Goal: Information Seeking & Learning: Learn about a topic

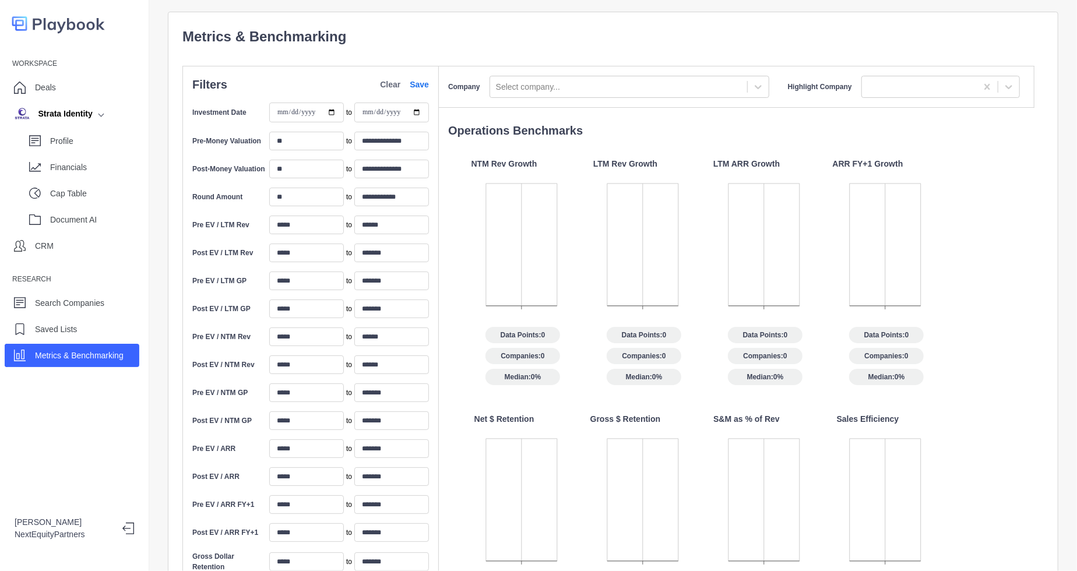
scroll to position [390, 0]
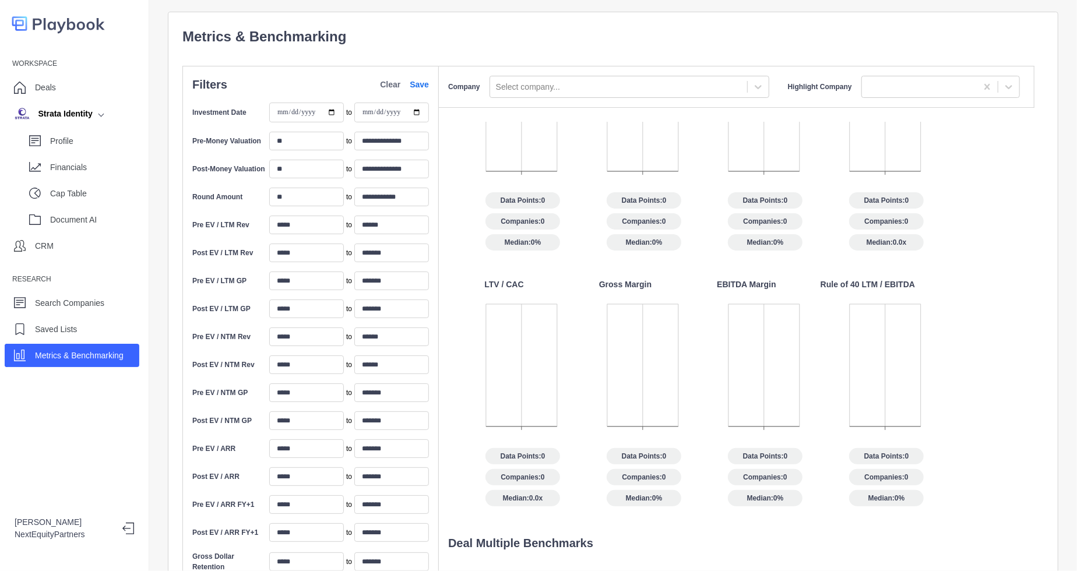
click at [646, 301] on icon at bounding box center [625, 374] width 112 height 146
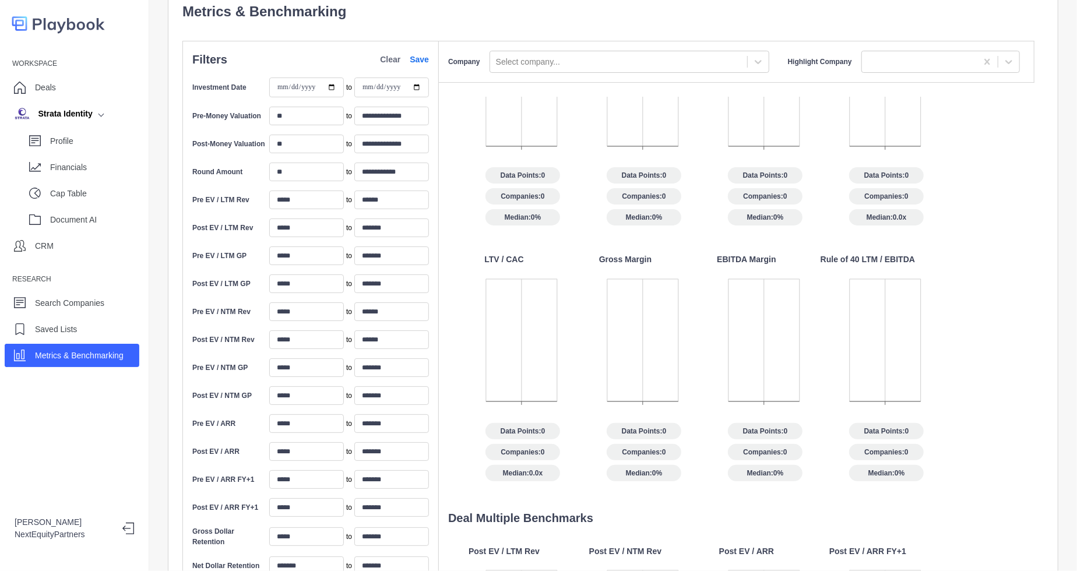
scroll to position [0, 0]
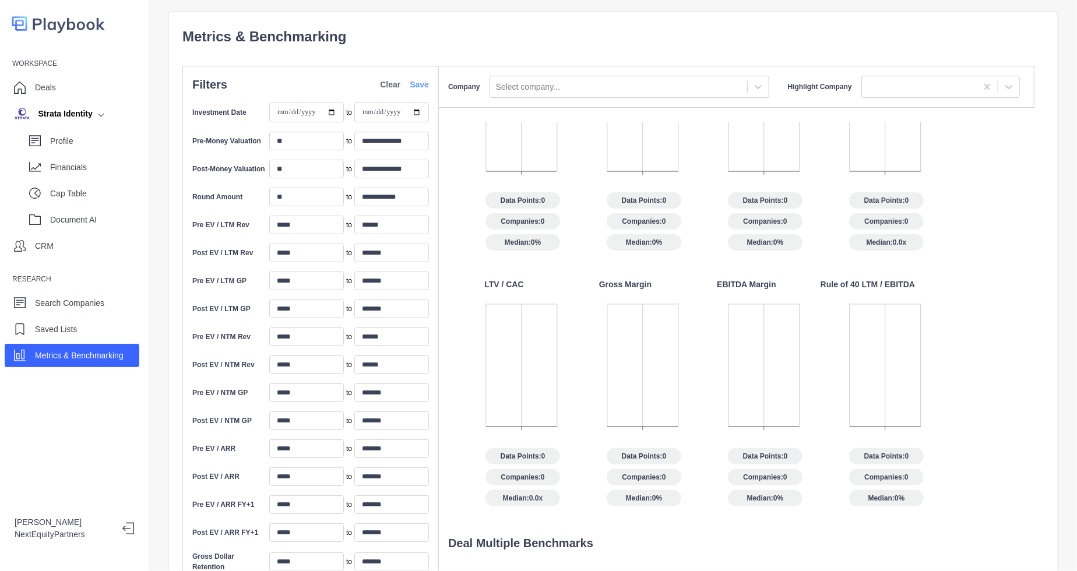
click at [420, 79] on link "Save" at bounding box center [419, 85] width 19 height 12
click at [390, 87] on p "Clear" at bounding box center [390, 85] width 20 height 12
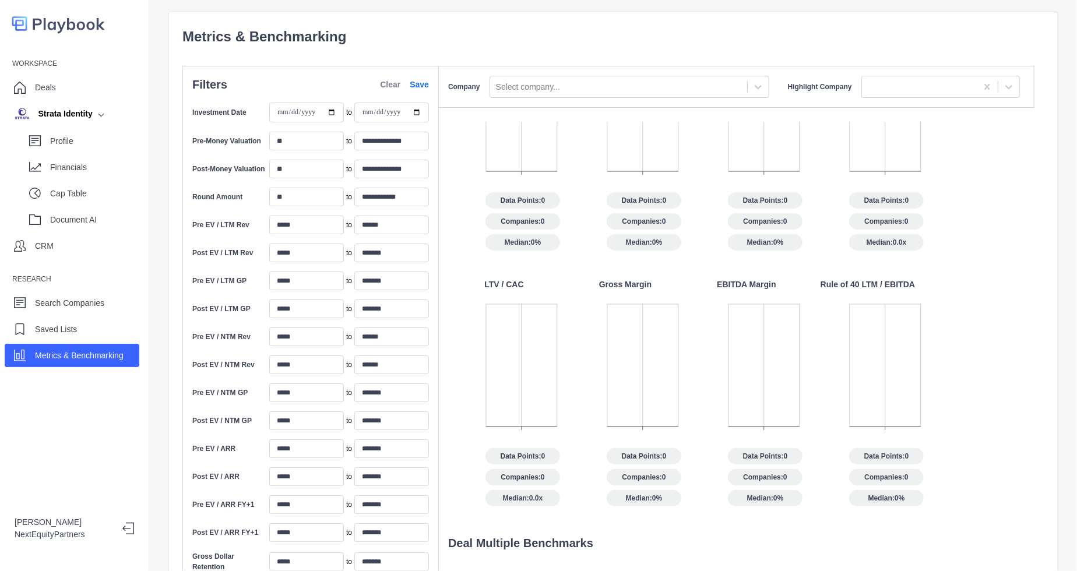
click at [390, 87] on p "Clear" at bounding box center [390, 85] width 20 height 12
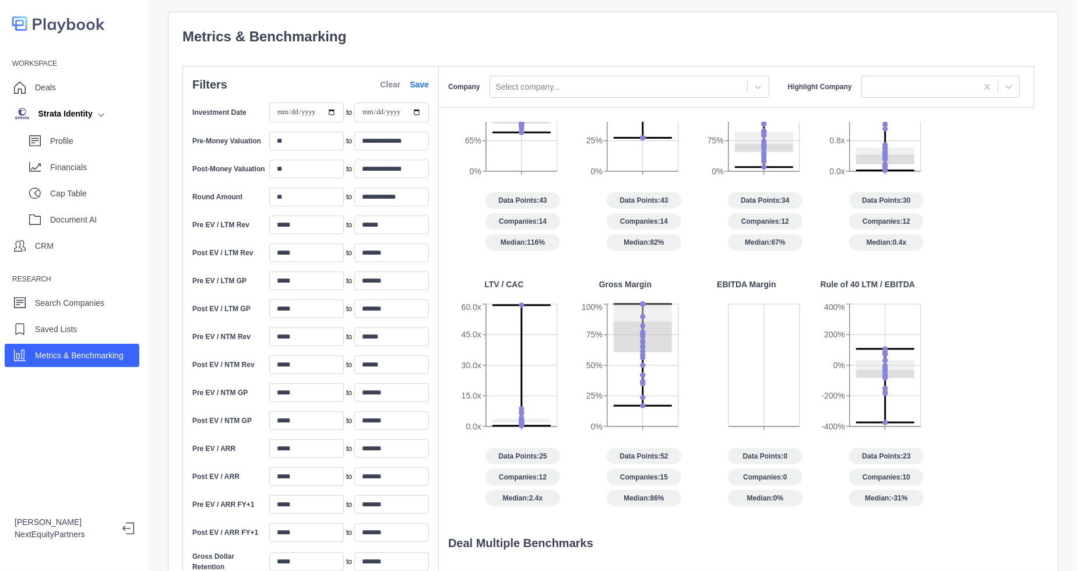
type input "*****"
type input "*******"
type input "*****"
click at [420, 86] on link "Save" at bounding box center [419, 85] width 19 height 12
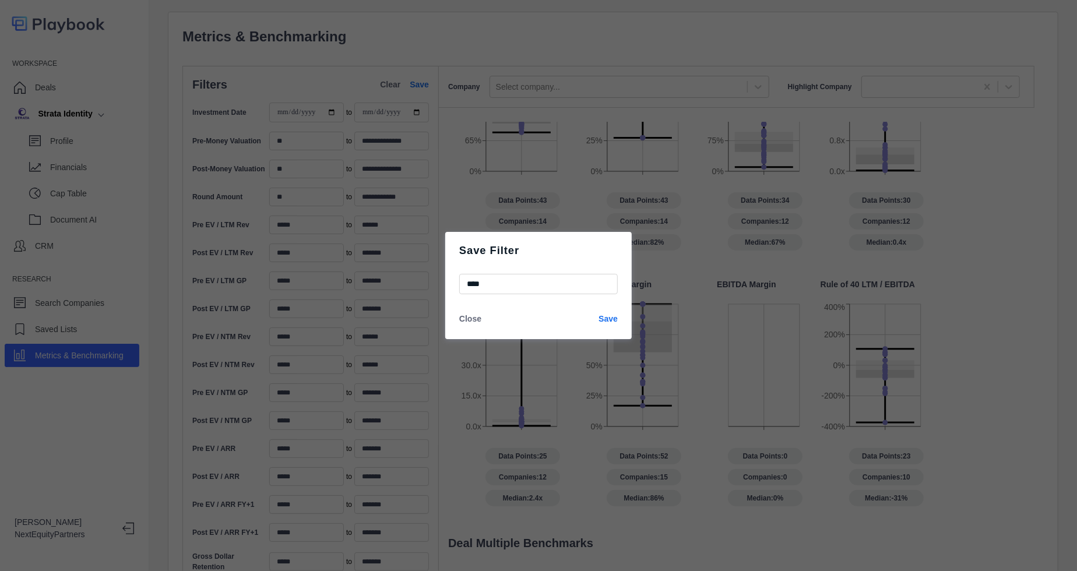
click at [557, 276] on input "****" at bounding box center [538, 284] width 159 height 20
click at [561, 286] on input "****" at bounding box center [538, 284] width 159 height 20
type input "*"
type input "**********"
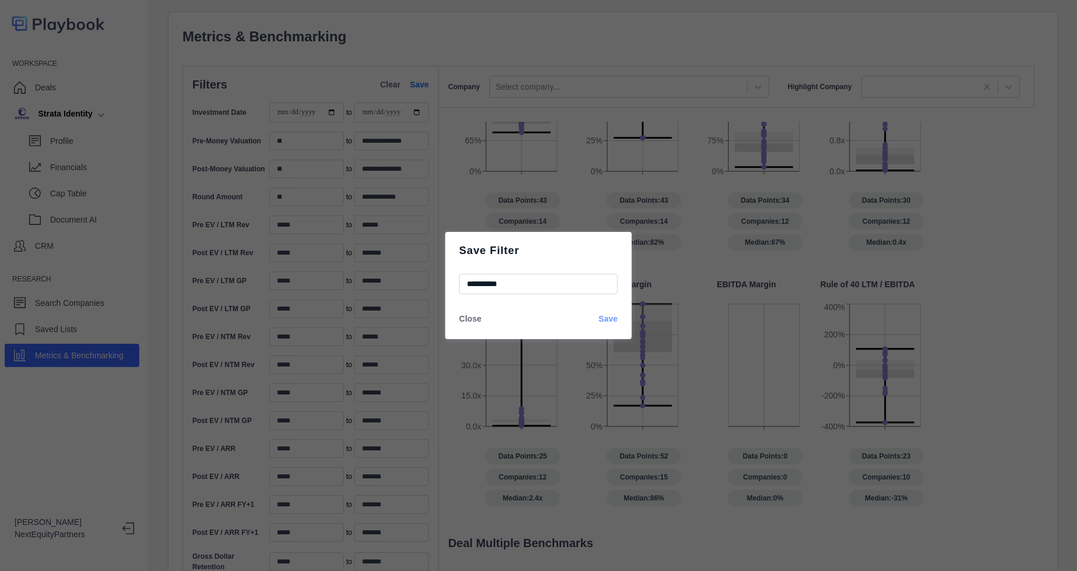
click at [610, 318] on link "Save" at bounding box center [607, 319] width 19 height 12
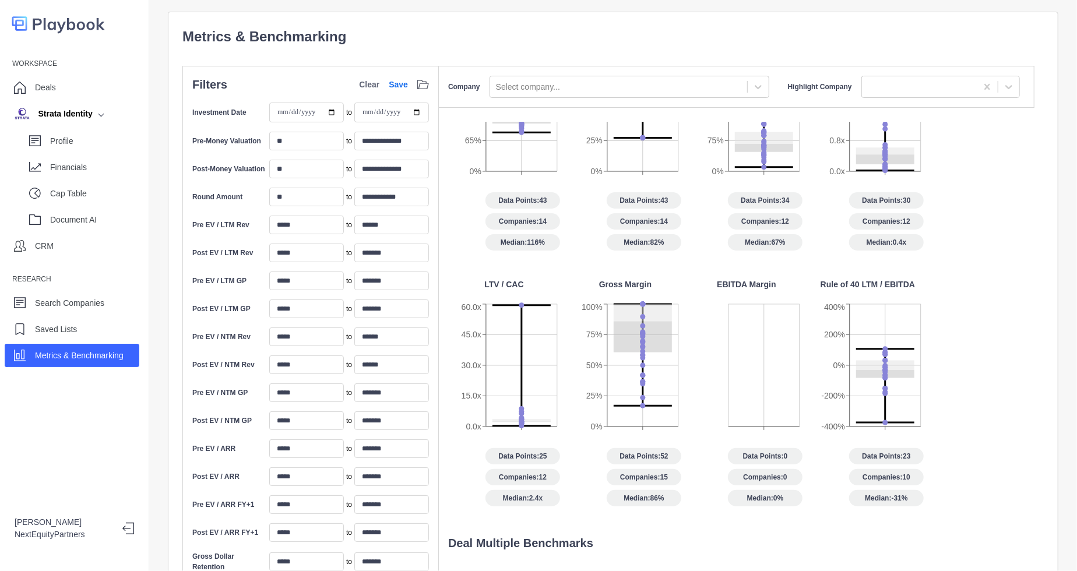
click at [422, 84] on icon at bounding box center [423, 84] width 12 height 9
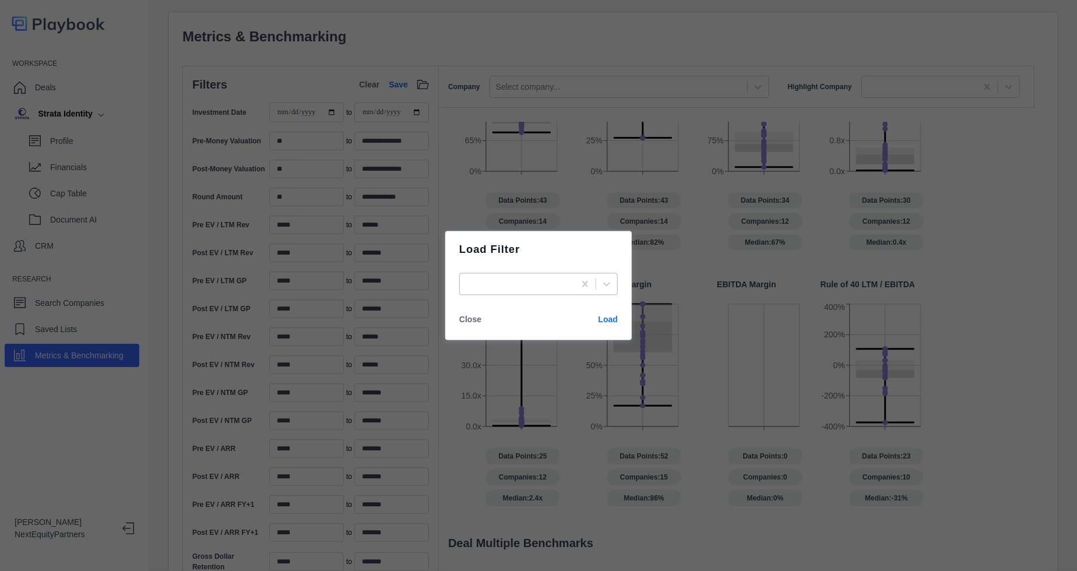
click at [538, 278] on div at bounding box center [517, 284] width 103 height 15
click at [545, 152] on div "Load Filter Close Load" at bounding box center [538, 285] width 1077 height 571
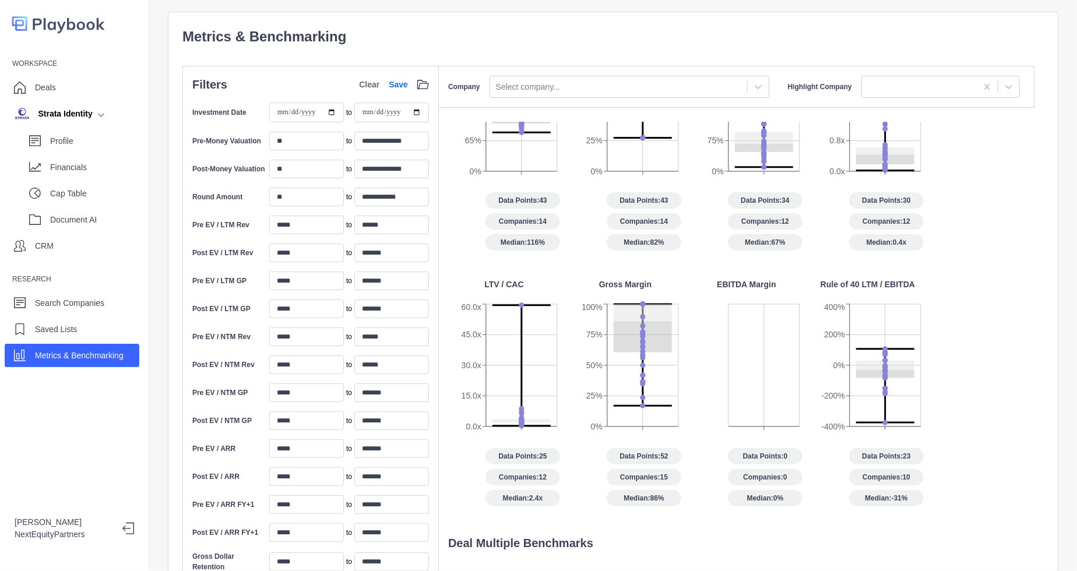
click at [580, 281] on div "Gross Margin" at bounding box center [625, 285] width 112 height 12
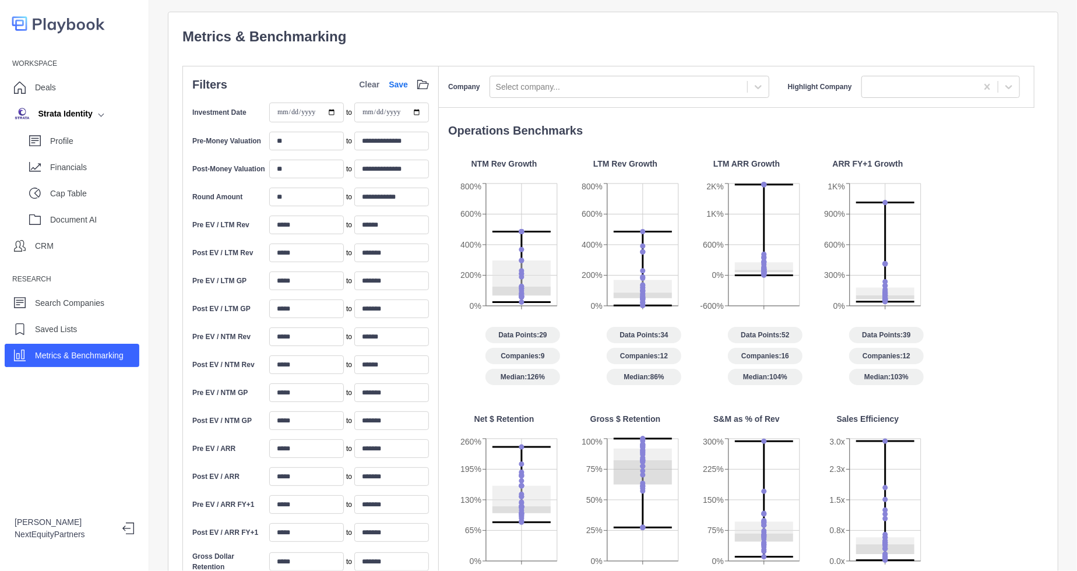
click at [543, 334] on span "Data Points: 29" at bounding box center [522, 335] width 75 height 16
click at [540, 341] on span "Data Points: 29" at bounding box center [522, 335] width 75 height 16
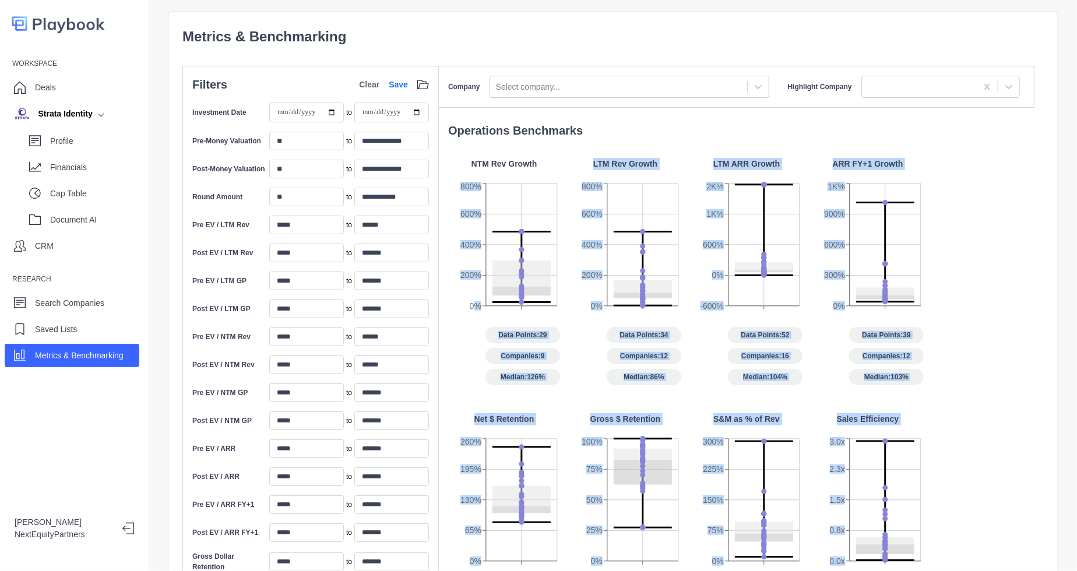
drag, startPoint x: 473, startPoint y: 321, endPoint x: 867, endPoint y: 431, distance: 409.2
click at [867, 431] on div "NTM Rev Growth 0% 200% 400% 600% 800% Data Points: 29 Companies: 9 Median: 126%…" at bounding box center [741, 536] width 586 height 757
click at [734, 358] on span "Companies: 16" at bounding box center [765, 356] width 75 height 16
drag, startPoint x: 742, startPoint y: 325, endPoint x: 661, endPoint y: 249, distance: 111.3
click at [607, 129] on div "Operations Benchmarks NTM Rev Growth 0% 200% 400% 600% 800% Data Points: 29 Com…" at bounding box center [737, 495] width 596 height 746
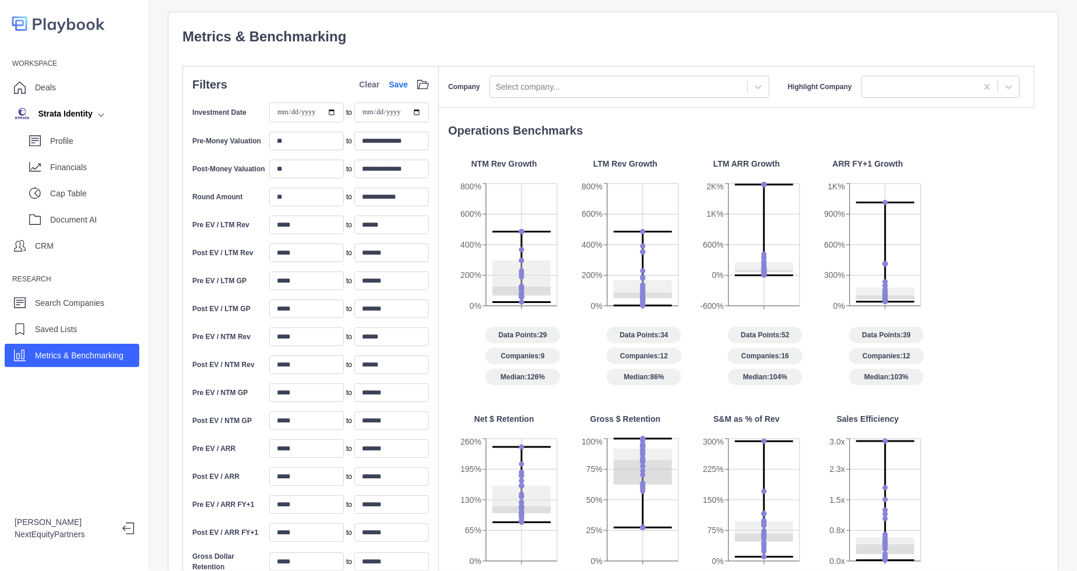
drag, startPoint x: 811, startPoint y: 421, endPoint x: 806, endPoint y: 417, distance: 6.2
click at [811, 421] on div "NTM Rev Growth 0% 200% 400% 600% 800% Data Points: 29 Companies: 9 Median: 126%…" at bounding box center [741, 536] width 586 height 757
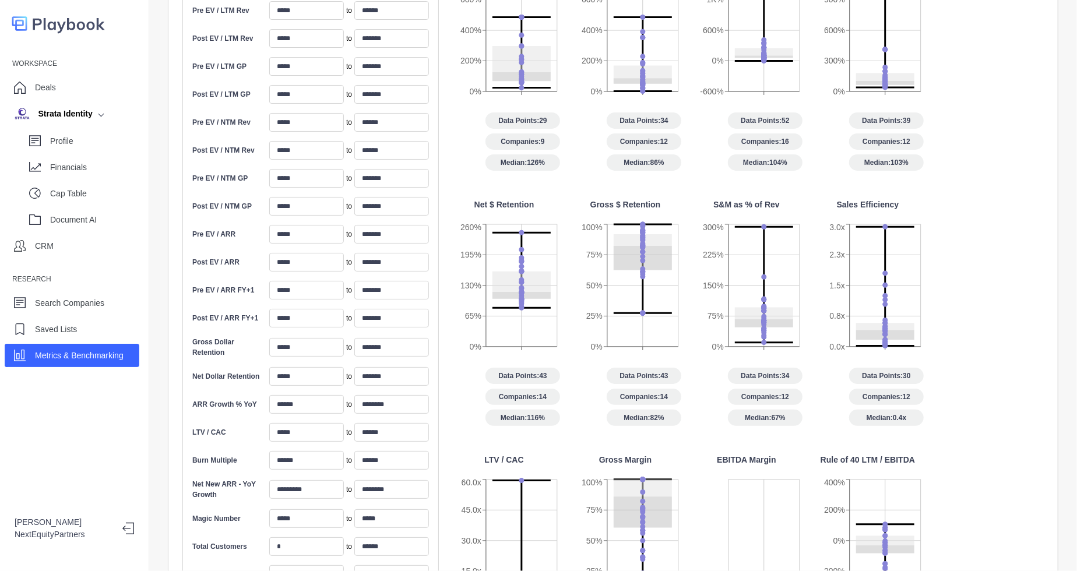
scroll to position [219, 0]
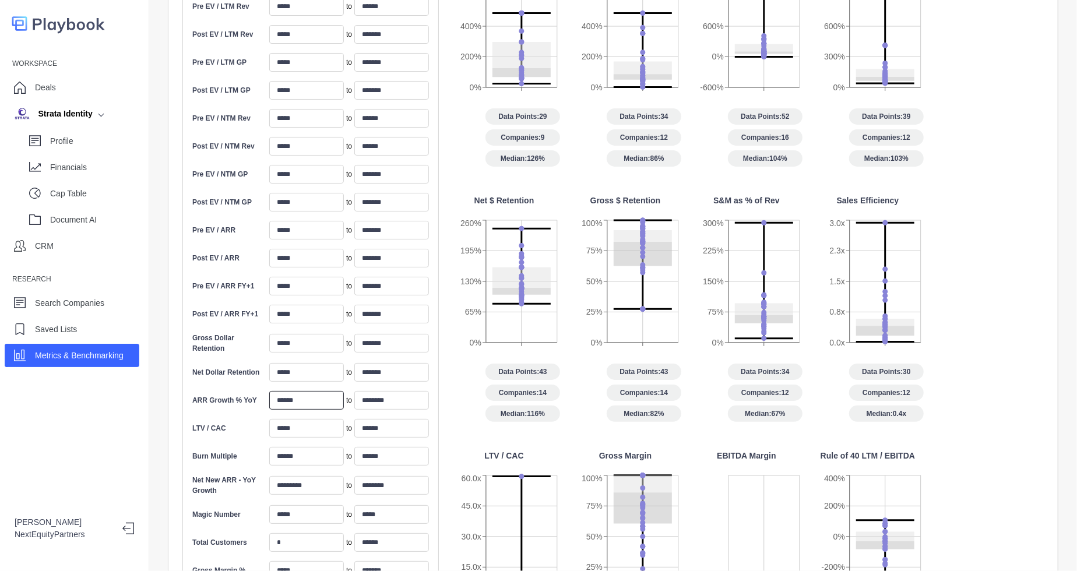
click at [324, 396] on input "******" at bounding box center [306, 400] width 75 height 19
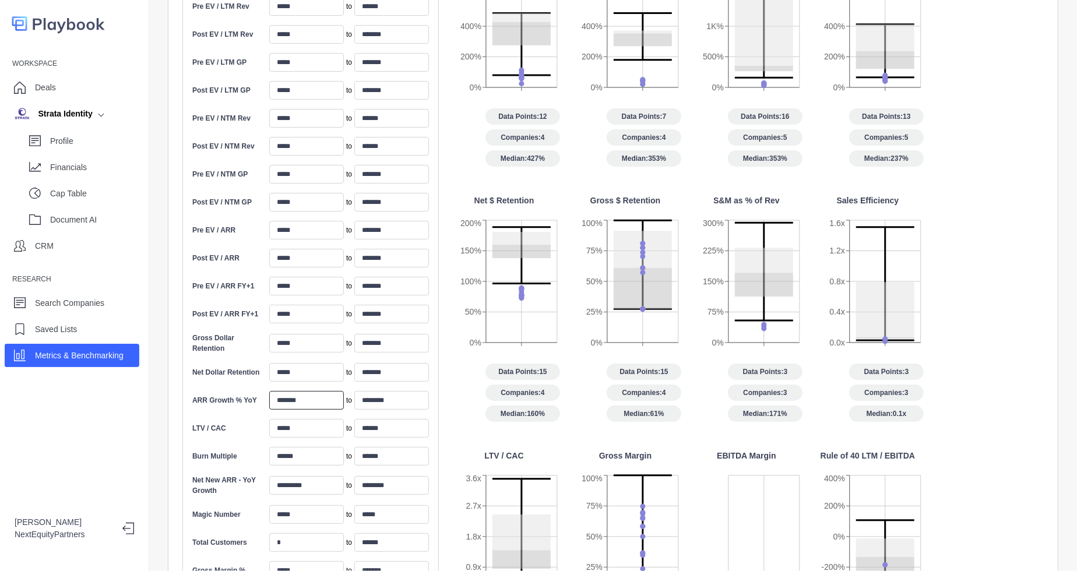
type input "*******"
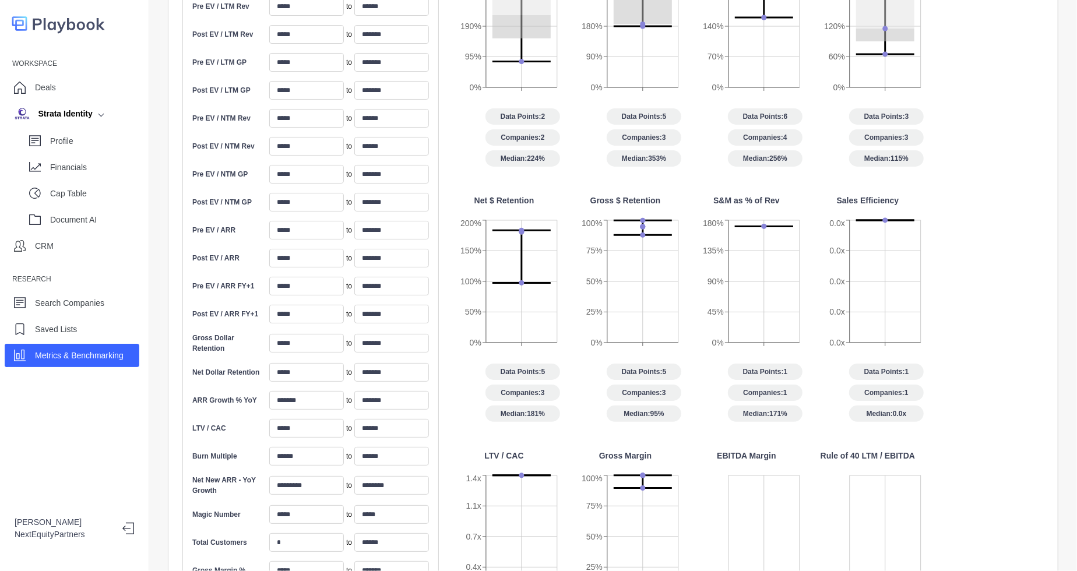
click at [721, 406] on div "Data Points: 1 Companies: 1 Median: 171%" at bounding box center [747, 393] width 112 height 58
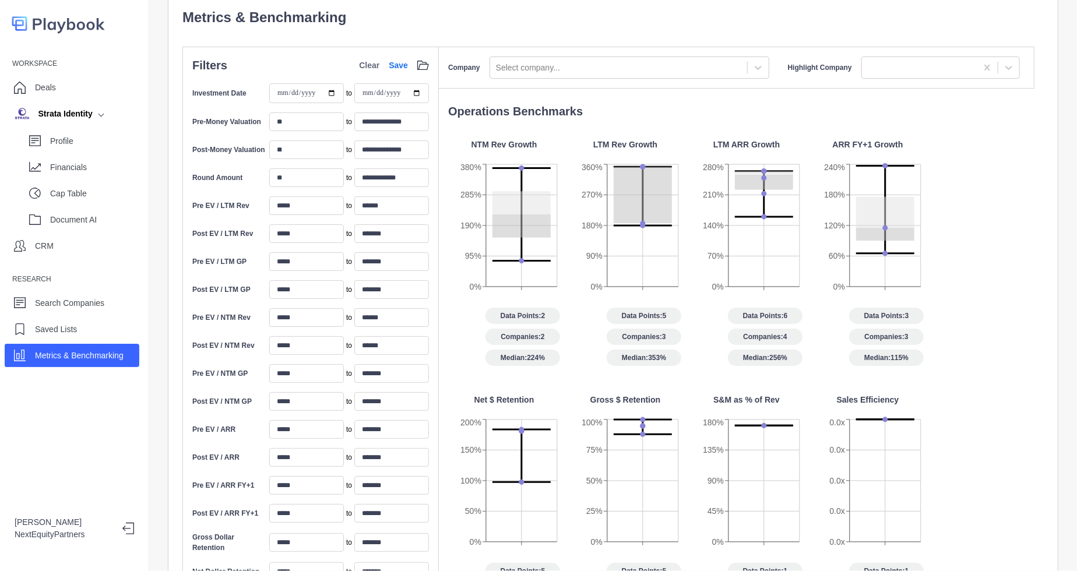
scroll to position [0, 0]
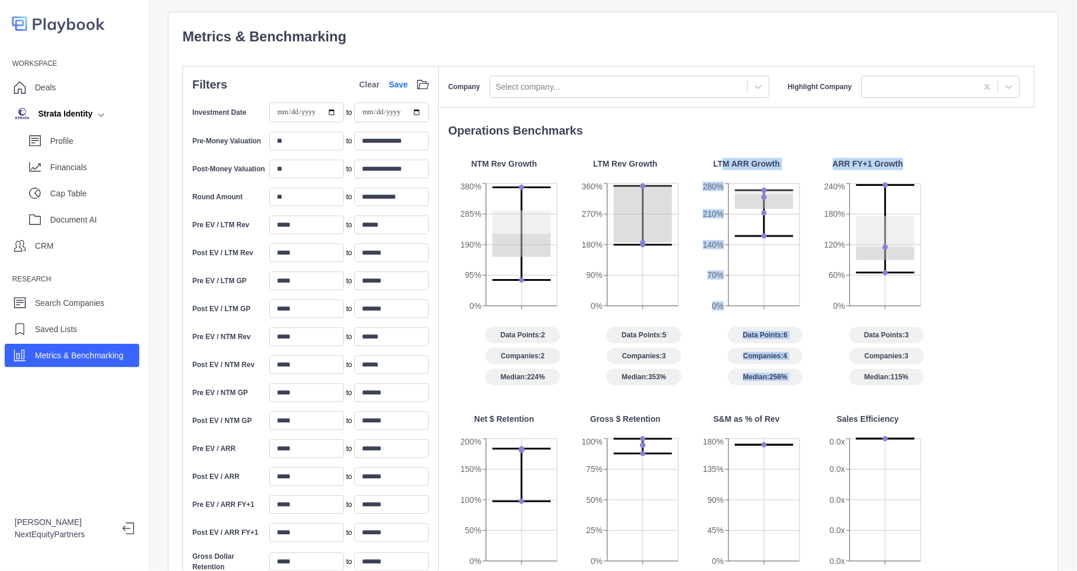
drag, startPoint x: 723, startPoint y: 152, endPoint x: 830, endPoint y: 317, distance: 197.0
click at [830, 317] on div "Operations Benchmarks NTM Rev Growth 0% 95% 190% 285% 380% Data Points: 2 Compa…" at bounding box center [737, 495] width 596 height 746
click at [830, 317] on icon "0% 60% 120% 180% 240%" at bounding box center [868, 254] width 112 height 146
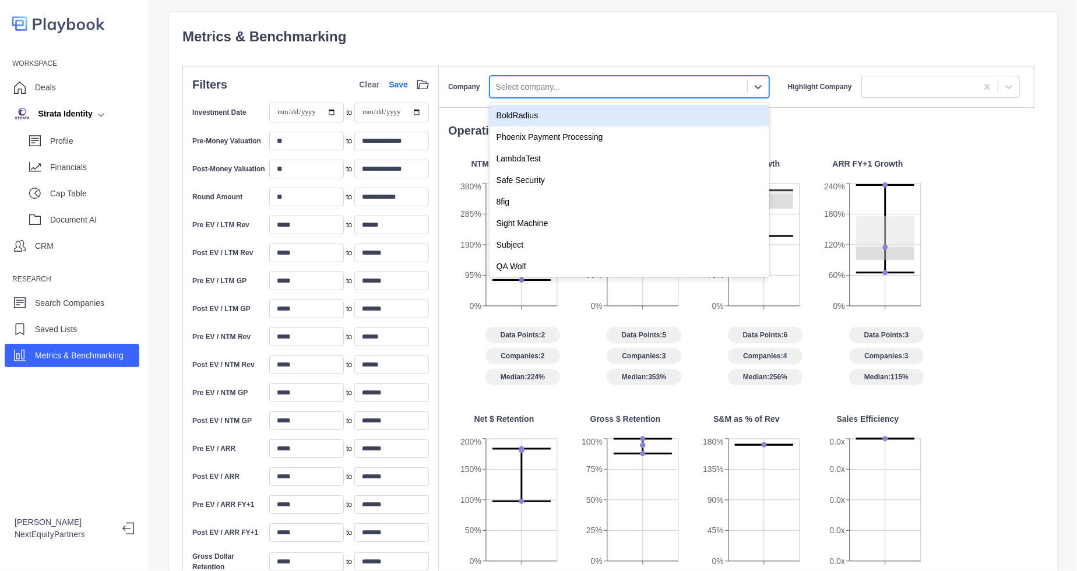
click at [594, 85] on div at bounding box center [618, 87] width 245 height 15
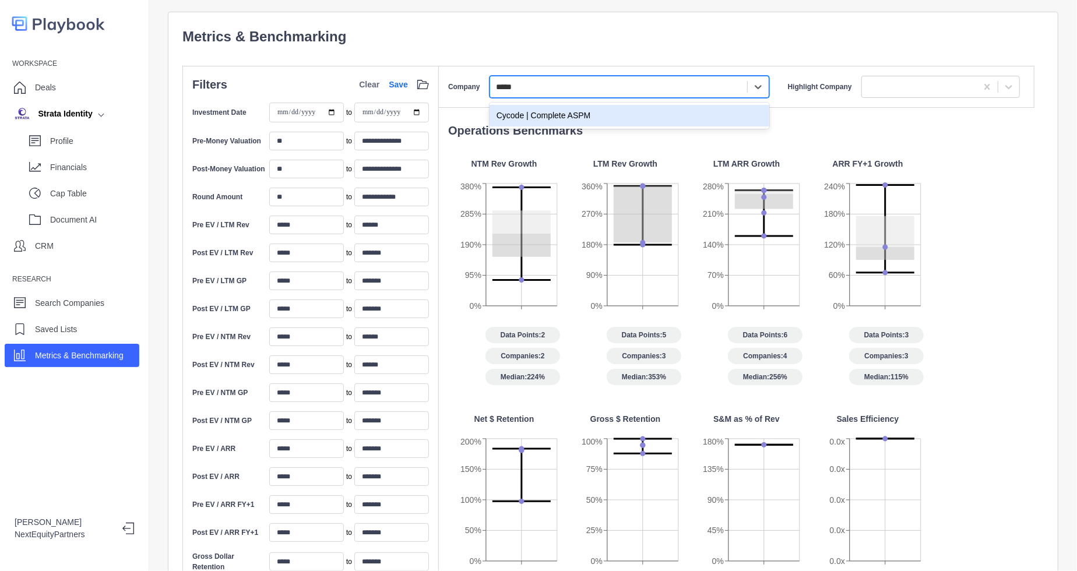
type input "******"
click at [610, 112] on div "Cycode | Complete ASPM" at bounding box center [629, 116] width 280 height 22
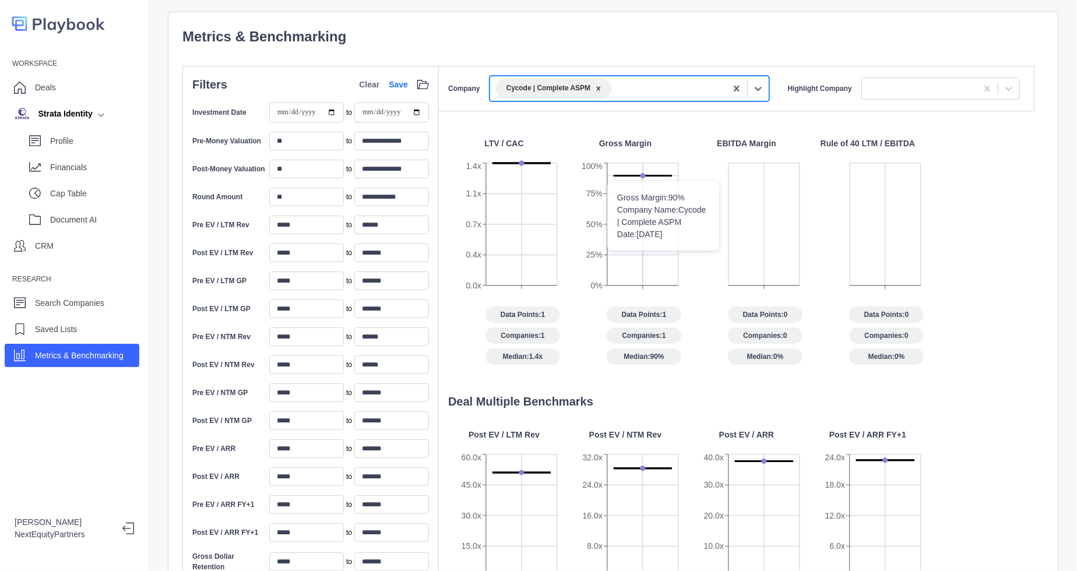
scroll to position [604, 0]
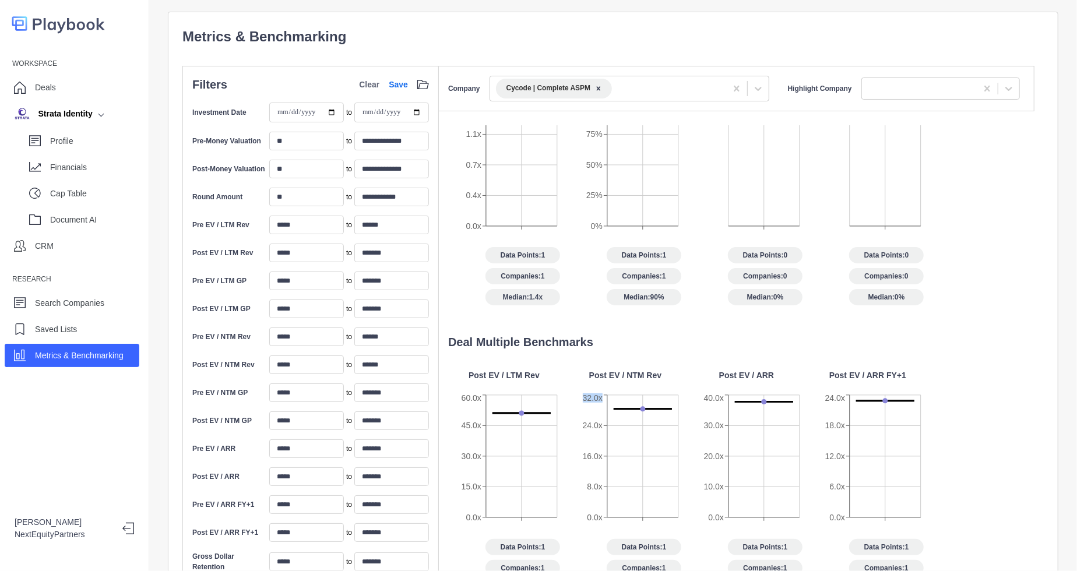
drag, startPoint x: 634, startPoint y: 389, endPoint x: 649, endPoint y: 421, distance: 35.2
click at [649, 421] on icon "0.0x 8.0x 16.0x 24.0x 32.0x" at bounding box center [625, 465] width 112 height 146
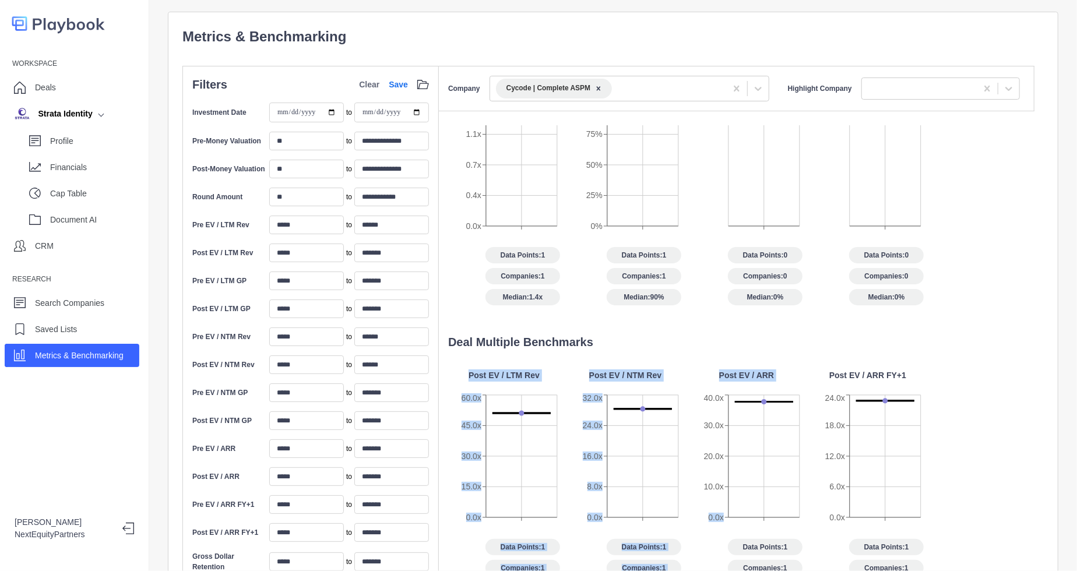
drag, startPoint x: 688, startPoint y: 470, endPoint x: 602, endPoint y: 324, distance: 169.0
click at [602, 324] on div "Operations Benchmarks NTM Rev Growth 0% 25% 50% 75% 100% Data Points: 1 Compani…" at bounding box center [737, 498] width 596 height 746
click at [602, 333] on p "Deal Multiple Benchmarks" at bounding box center [741, 341] width 586 height 17
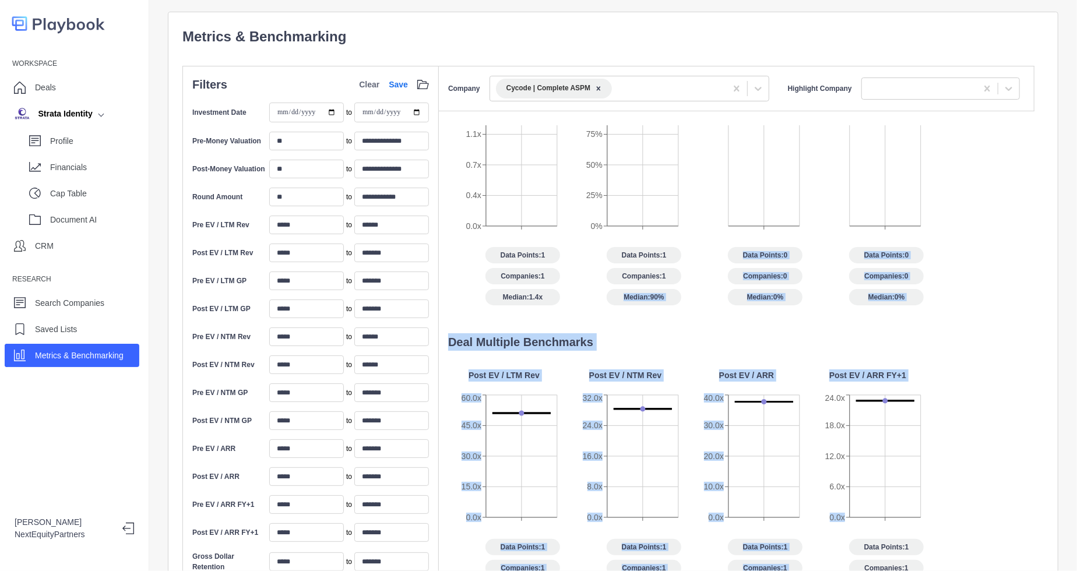
drag, startPoint x: 586, startPoint y: 302, endPoint x: 994, endPoint y: 528, distance: 466.6
click at [994, 528] on div "Operations Benchmarks NTM Rev Growth 0% 25% 50% 75% 100% Data Points: 1 Compani…" at bounding box center [737, 498] width 596 height 746
drag, startPoint x: 976, startPoint y: 529, endPoint x: 583, endPoint y: 188, distance: 520.1
click at [583, 188] on div "Operations Benchmarks NTM Rev Growth 0% 25% 50% 75% 100% Data Points: 1 Compani…" at bounding box center [737, 498] width 596 height 746
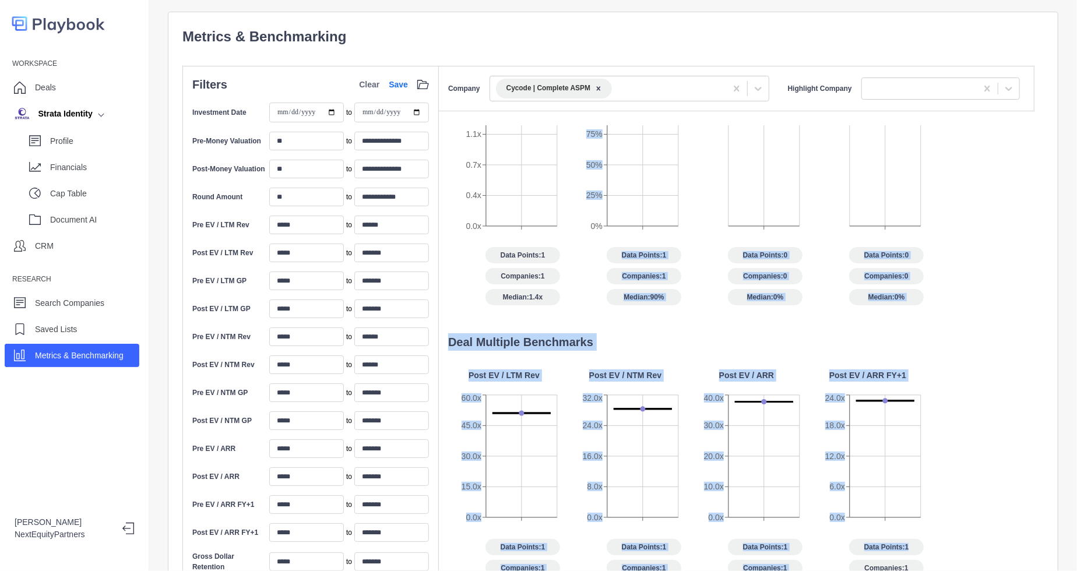
click at [848, 393] on icon "0.0x 6.0x 12.0x 18.0x 24.0x" at bounding box center [868, 465] width 112 height 146
drag, startPoint x: 739, startPoint y: 268, endPoint x: 1034, endPoint y: 535, distance: 398.1
click at [1034, 535] on div "**********" at bounding box center [613, 453] width 890 height 883
drag, startPoint x: 971, startPoint y: 536, endPoint x: 578, endPoint y: 233, distance: 496.1
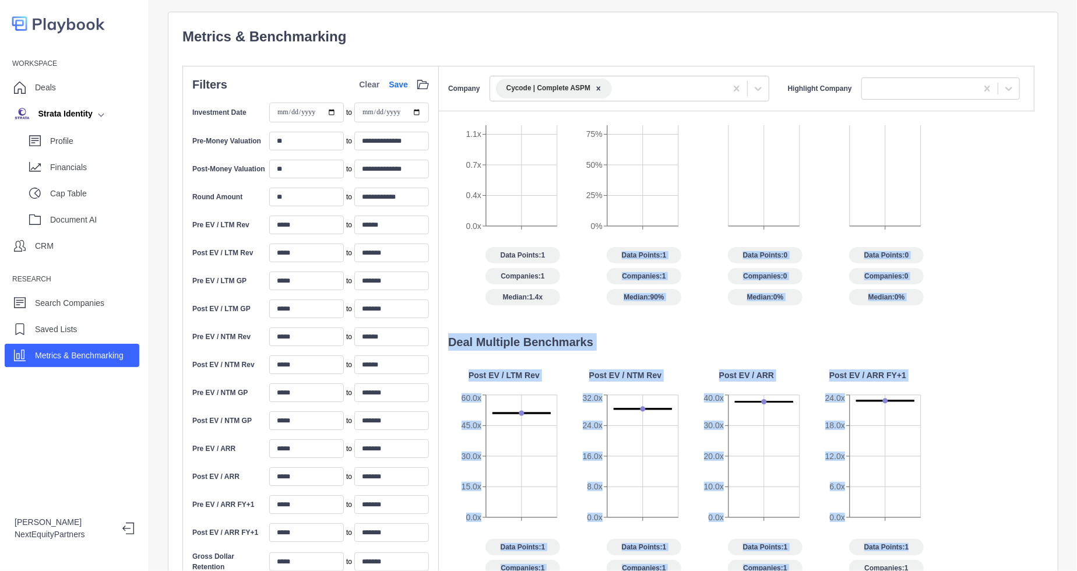
click at [578, 233] on div "Operations Benchmarks NTM Rev Growth 0% 25% 50% 75% 100% Data Points: 1 Compani…" at bounding box center [737, 498] width 596 height 746
click at [583, 247] on div "Data Points: 1 Companies: 1 Median: 90%" at bounding box center [625, 276] width 112 height 58
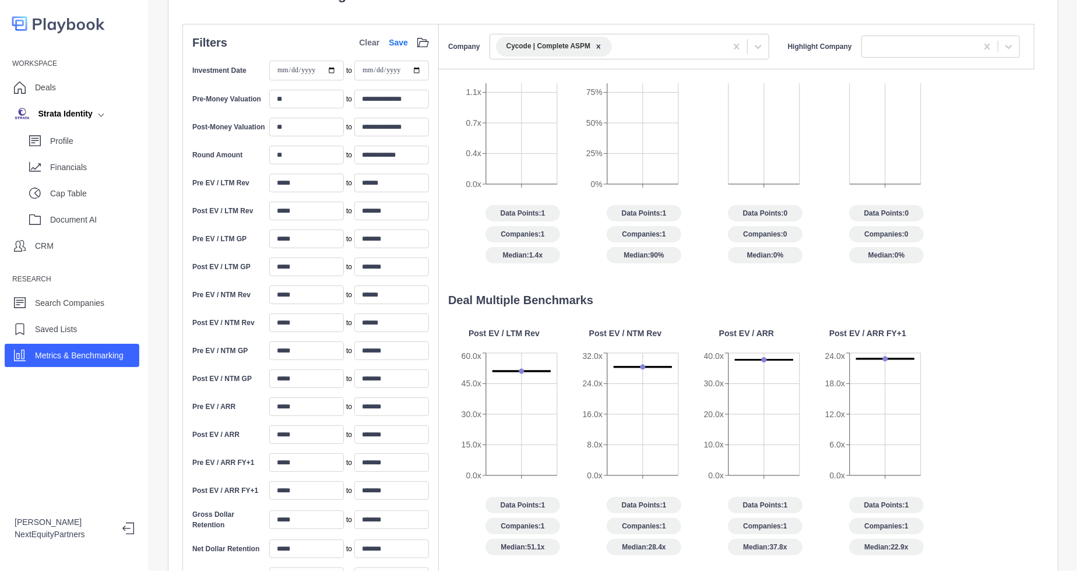
scroll to position [0, 0]
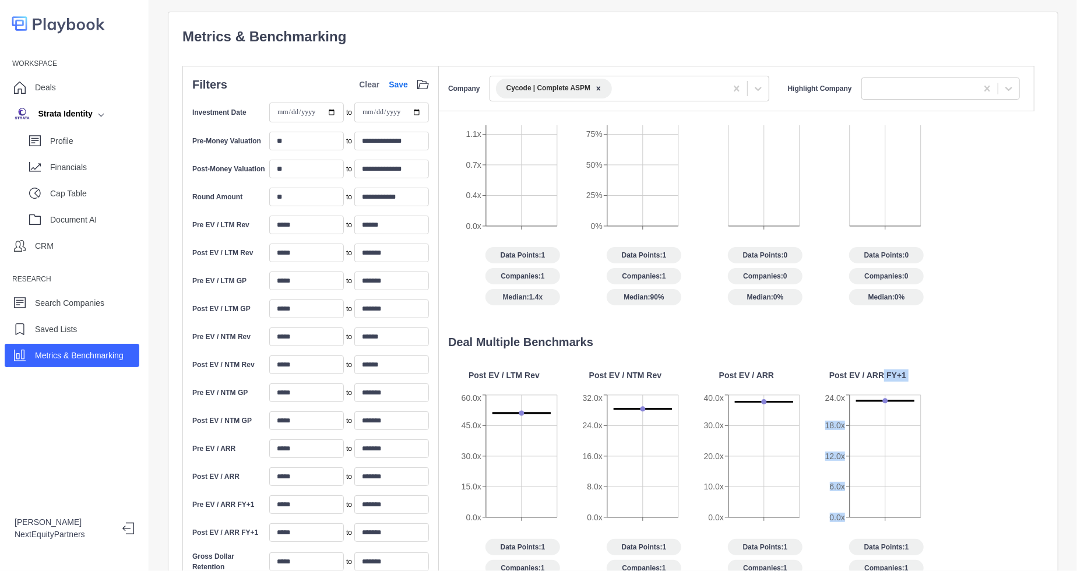
drag, startPoint x: 884, startPoint y: 365, endPoint x: 882, endPoint y: 432, distance: 67.1
click at [882, 432] on div "Post EV / ARR FY+1 0.0x 6.0x 12.0x 18.0x 24.0x Data Points: 1 Companies: 1 Medi…" at bounding box center [868, 482] width 112 height 227
click at [882, 432] on icon "0.0x 6.0x 12.0x 18.0x 24.0x" at bounding box center [868, 465] width 112 height 146
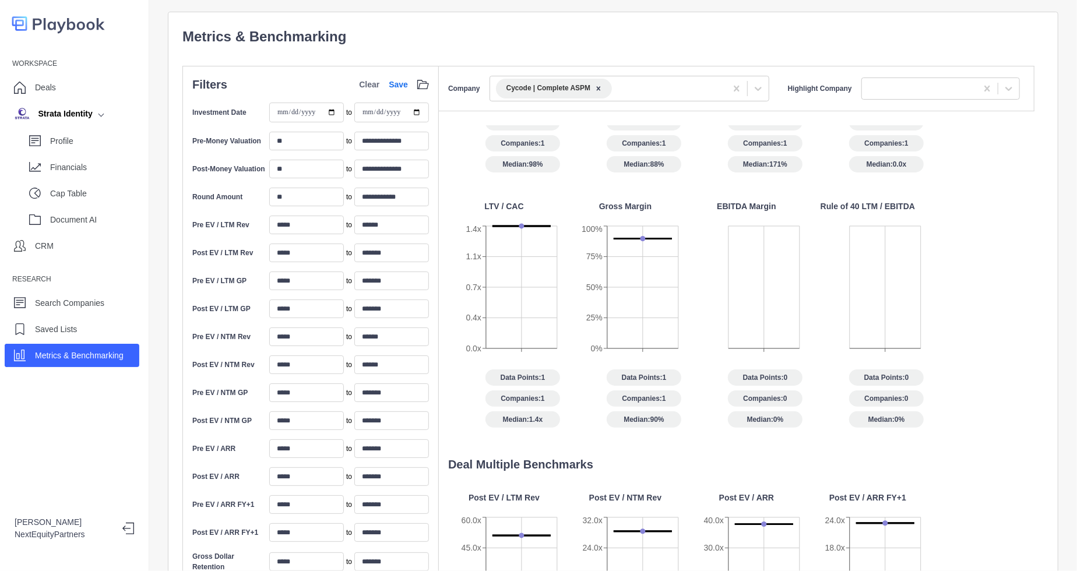
scroll to position [386, 0]
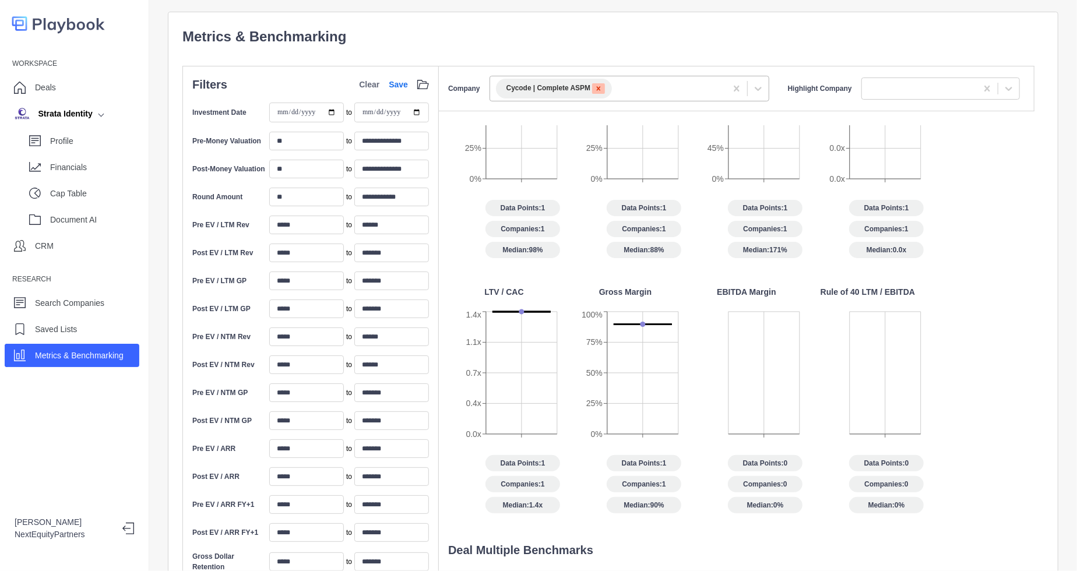
click at [594, 86] on icon "Remove Cycode | Complete ASPM" at bounding box center [598, 88] width 8 height 8
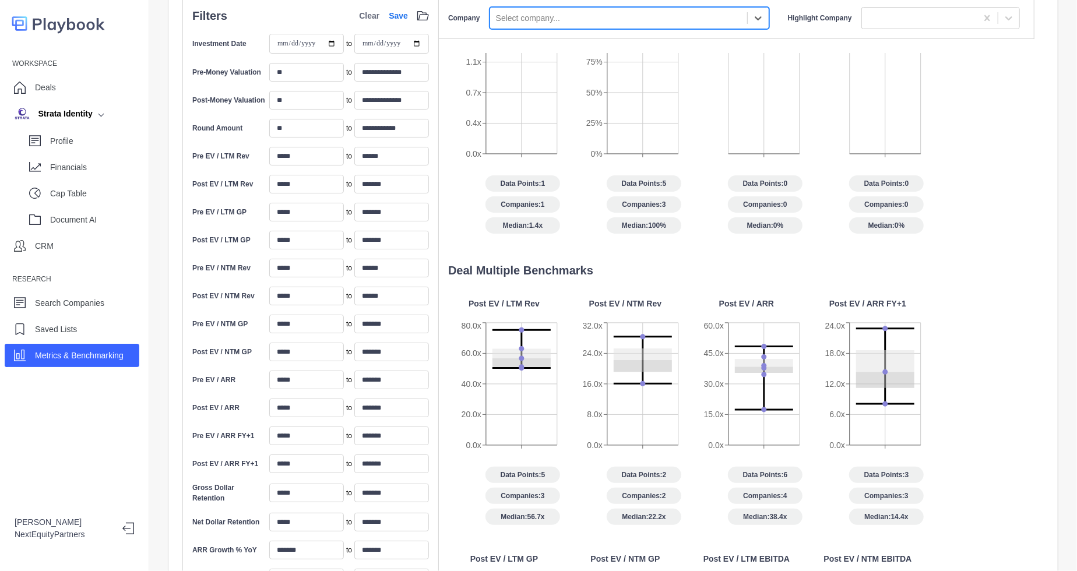
scroll to position [145, 0]
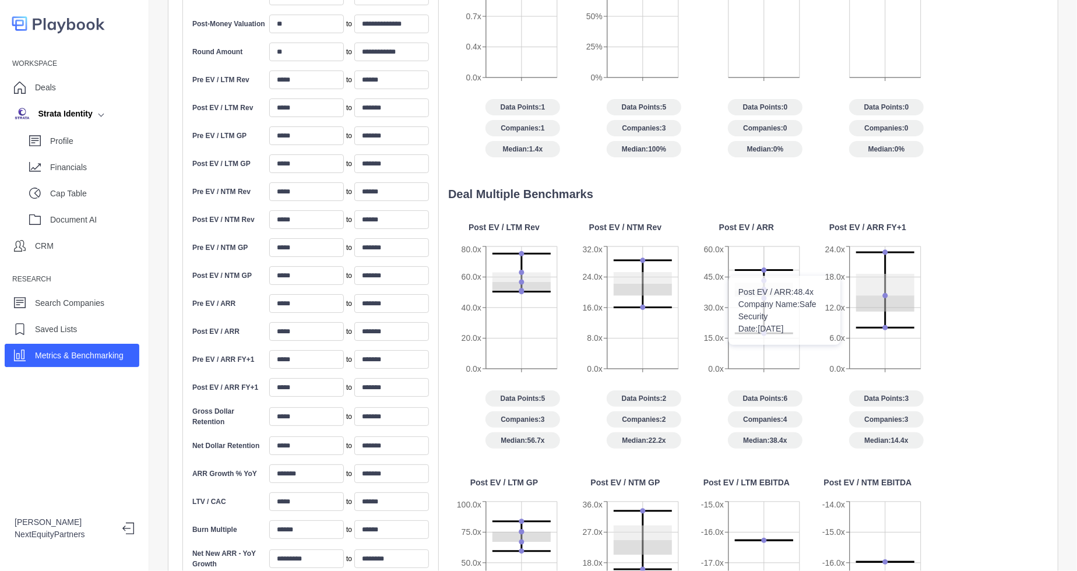
click at [766, 267] on icon at bounding box center [764, 269] width 5 height 5
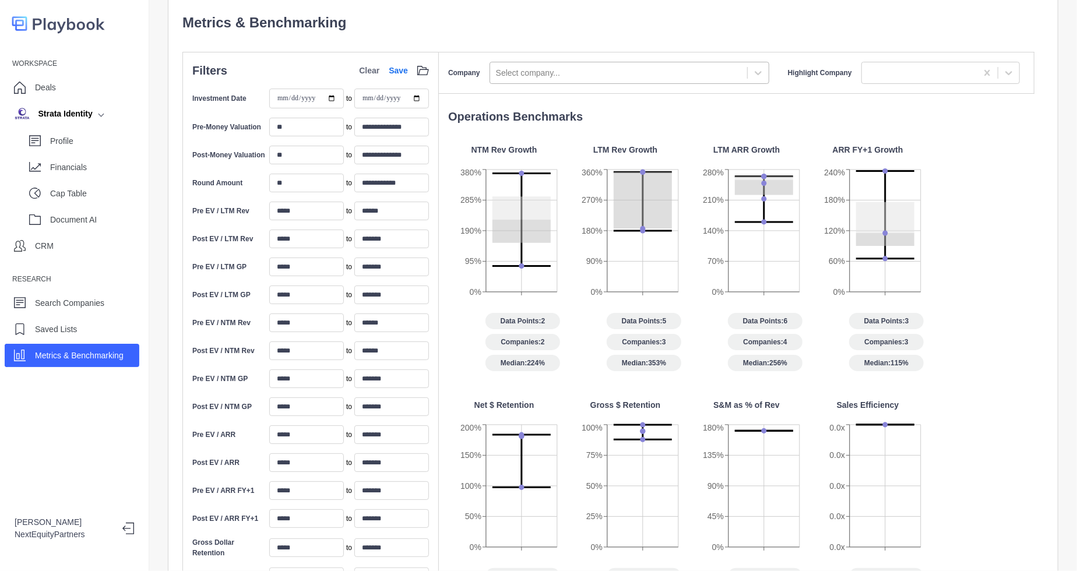
scroll to position [0, 0]
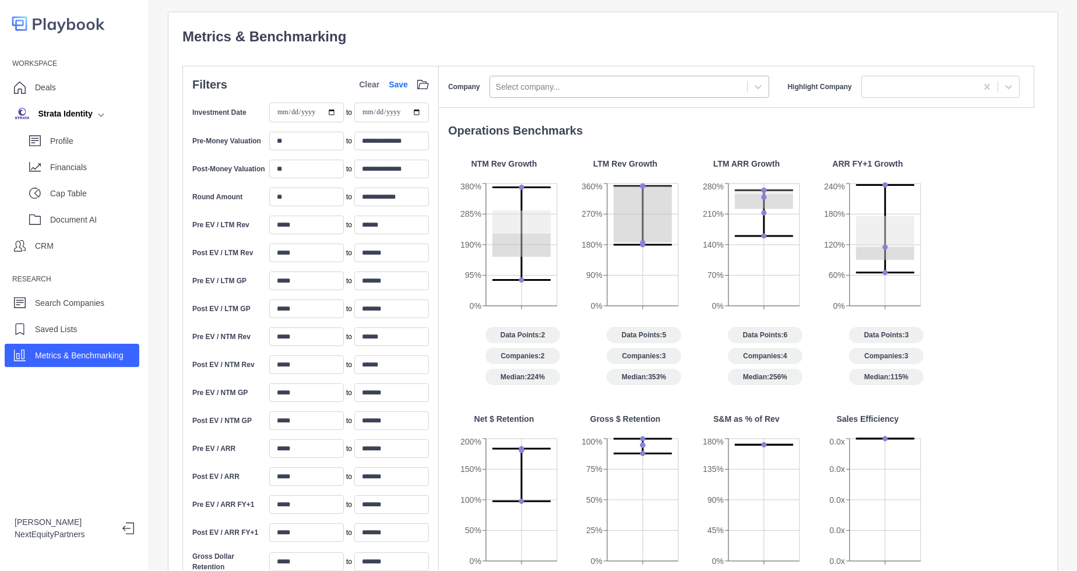
click at [589, 83] on div at bounding box center [618, 87] width 245 height 15
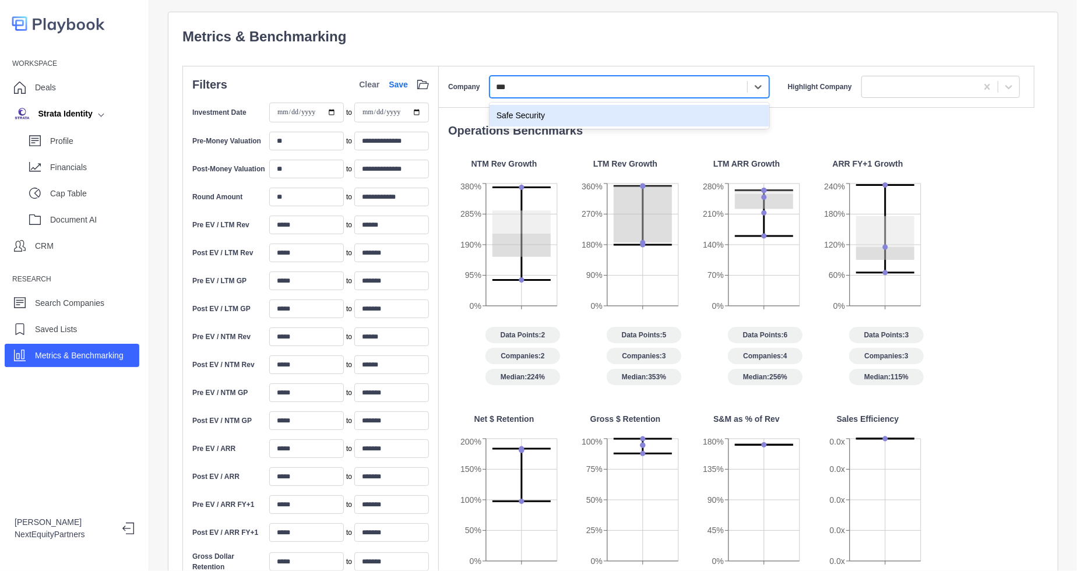
type input "****"
click at [575, 119] on div "Safe Security" at bounding box center [629, 116] width 280 height 22
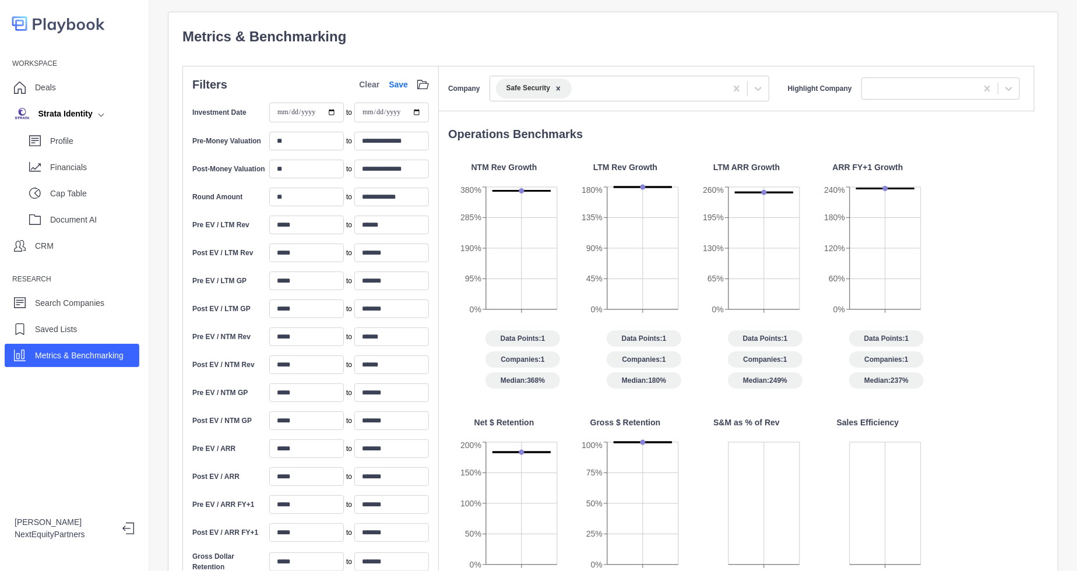
click at [650, 54] on div "**********" at bounding box center [612, 453] width 861 height 854
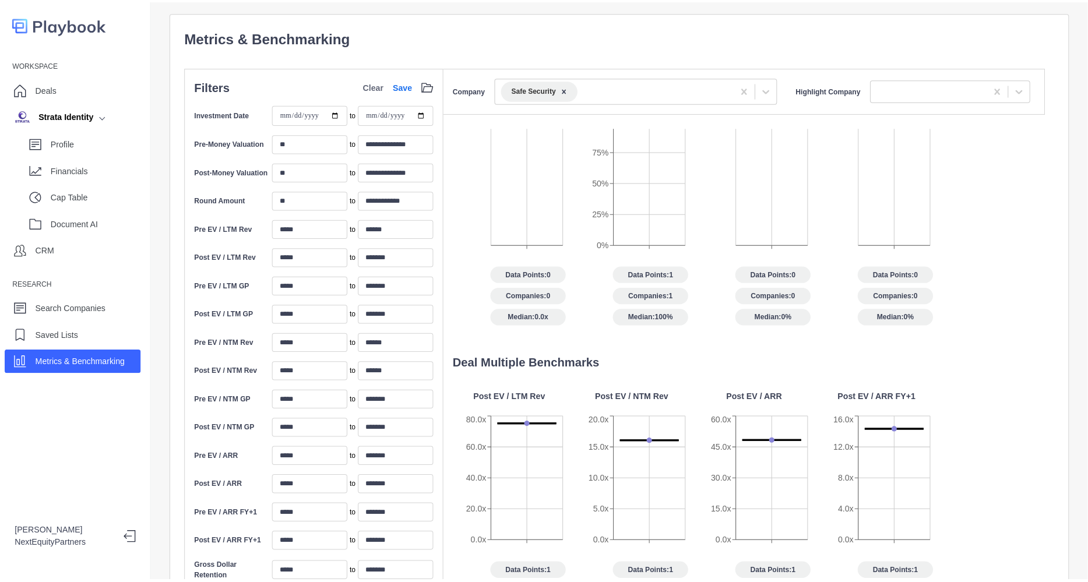
scroll to position [604, 0]
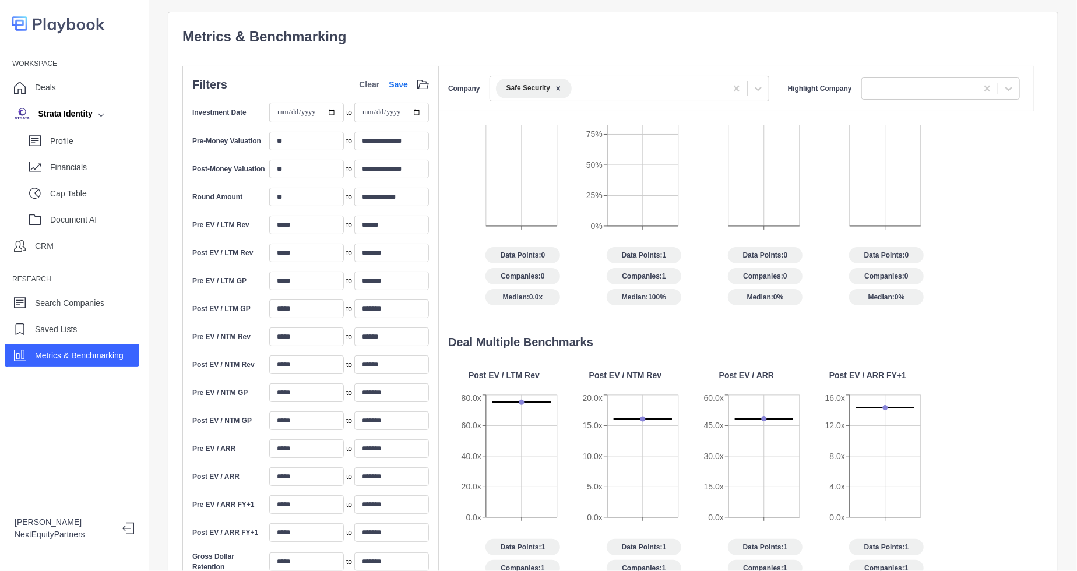
click at [775, 346] on div "Operations Benchmarks NTM Rev Growth 0% 95% 190% 285% 380% Data Points: 1 Compa…" at bounding box center [737, 498] width 596 height 746
click at [100, 93] on div "Deals" at bounding box center [72, 87] width 135 height 23
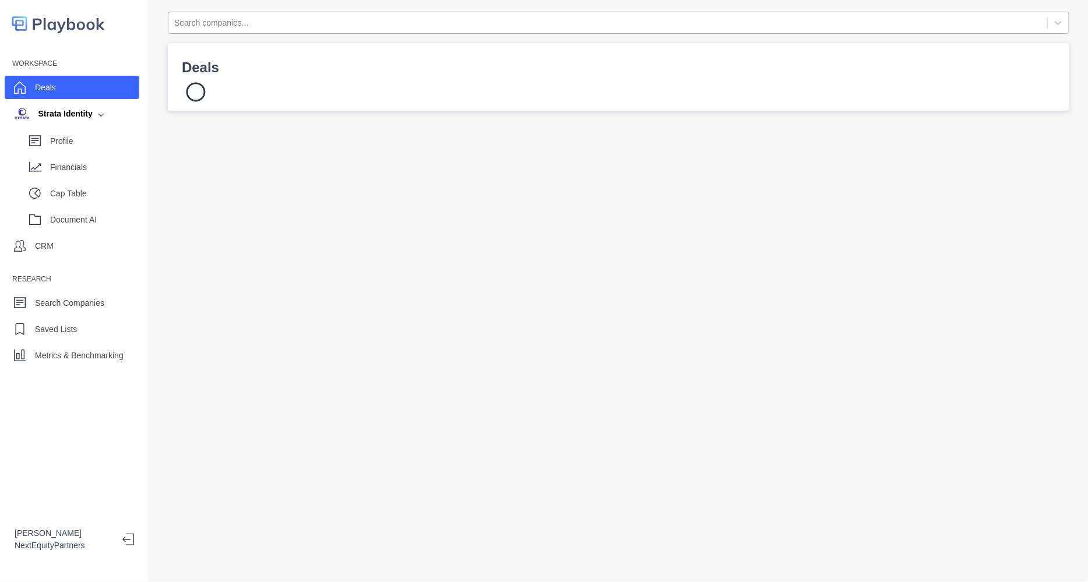
click at [329, 25] on div at bounding box center [607, 23] width 867 height 15
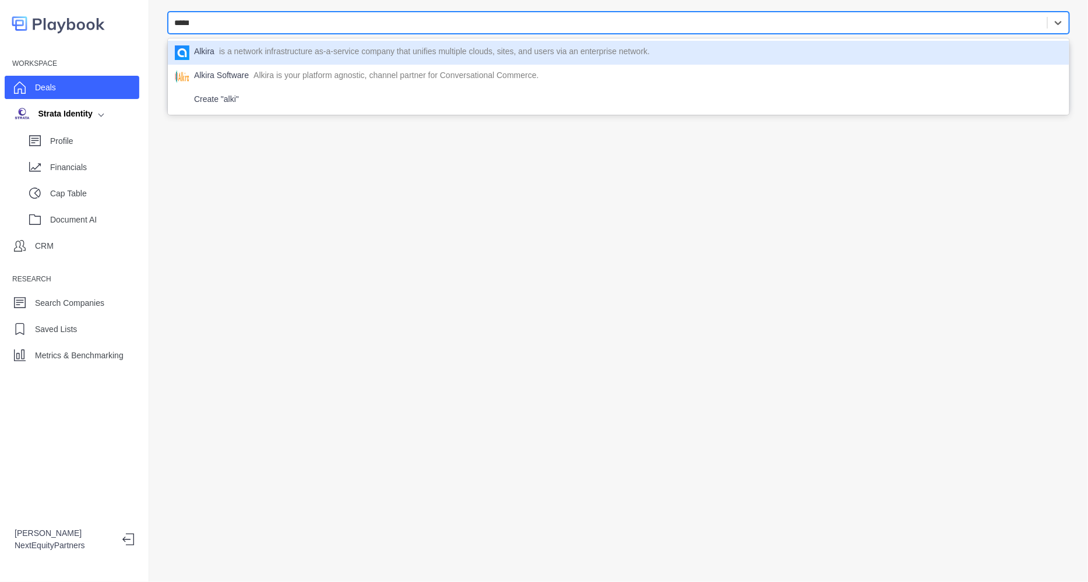
type input "******"
click at [341, 52] on p "is a network infrastructure as-a-service company that unifies multiple clouds, …" at bounding box center [434, 52] width 431 height 15
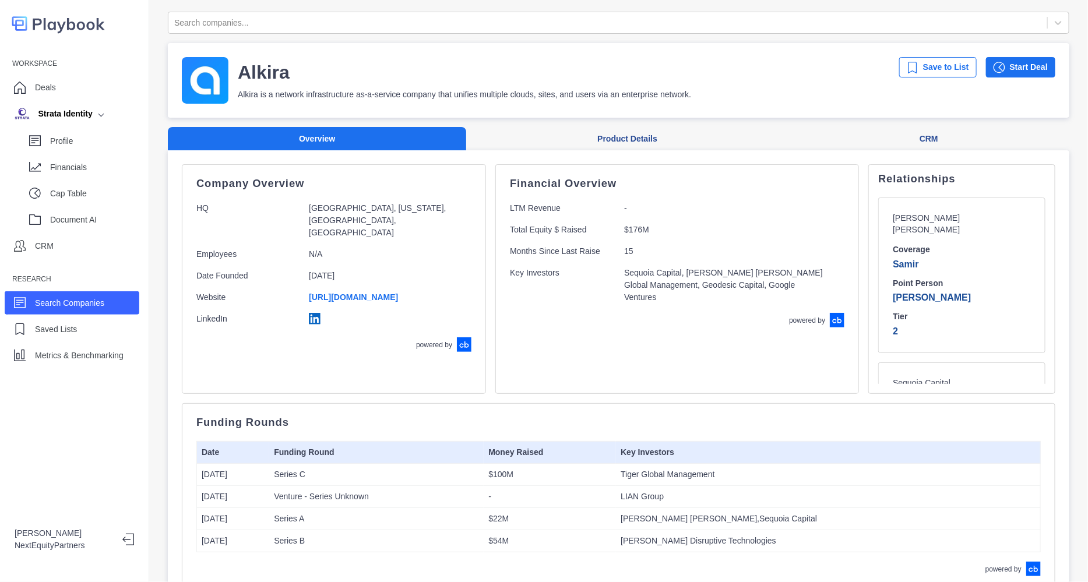
click at [425, 91] on p "Alkira is a network infrastructure as-a-service company that unifies multiple c…" at bounding box center [464, 95] width 453 height 12
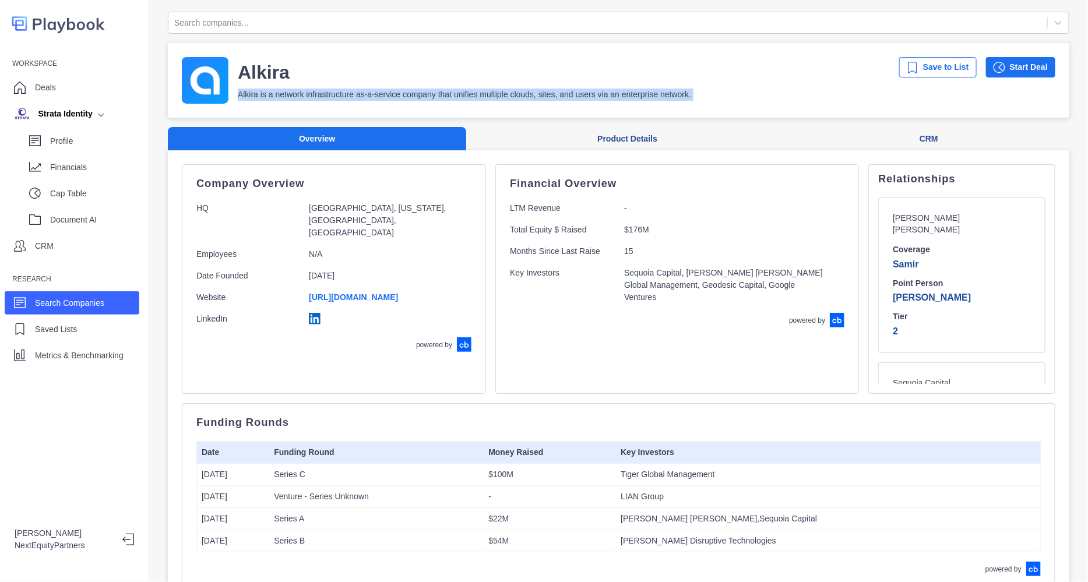
click at [425, 91] on p "Alkira is a network infrastructure as-a-service company that unifies multiple c…" at bounding box center [464, 95] width 453 height 12
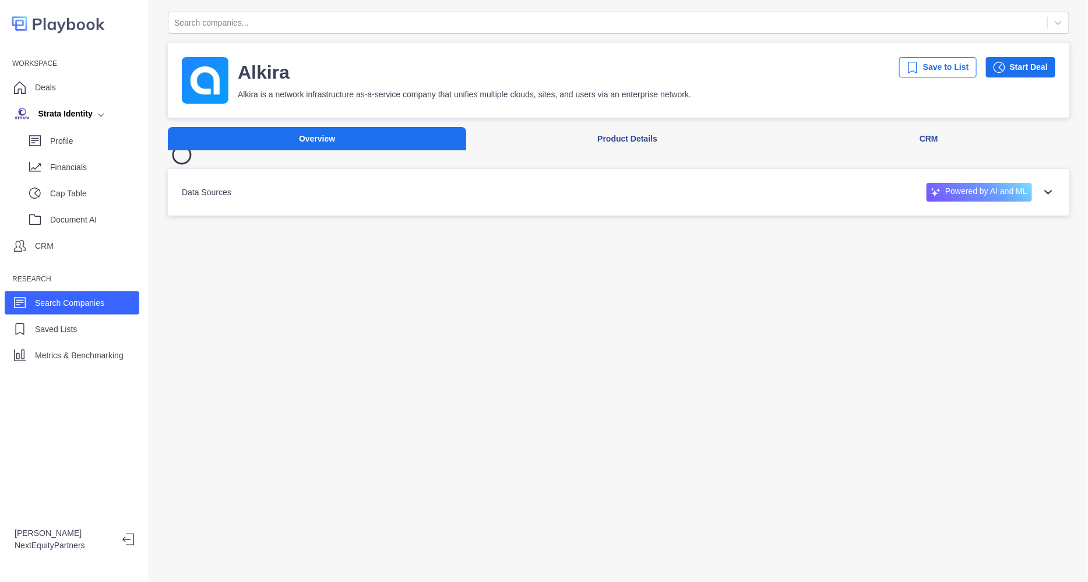
drag, startPoint x: 740, startPoint y: 336, endPoint x: 658, endPoint y: 99, distance: 250.3
click at [658, 99] on div "Search companies... [PERSON_NAME] is a network infrastructure as-a-service comp…" at bounding box center [618, 291] width 939 height 582
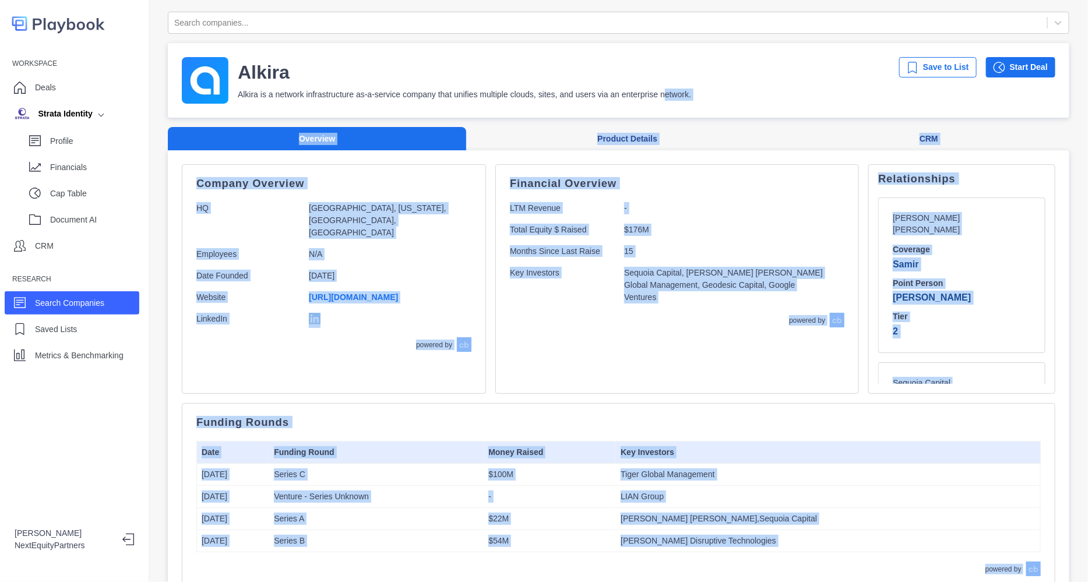
click at [667, 289] on p "Sequoia Capital, [PERSON_NAME] [PERSON_NAME] Global Management, Geodesic Capita…" at bounding box center [724, 285] width 200 height 37
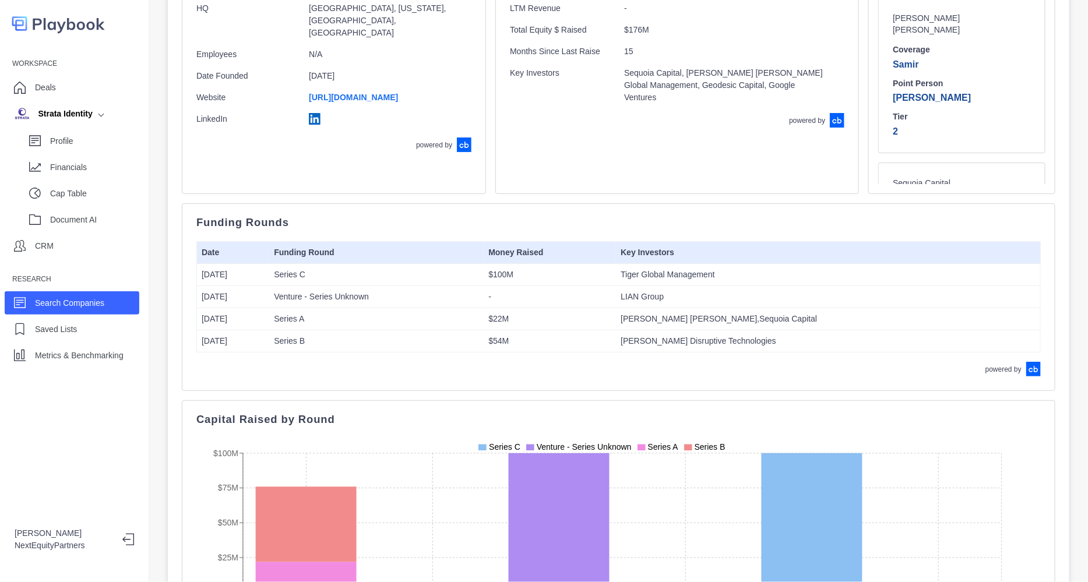
scroll to position [219, 0]
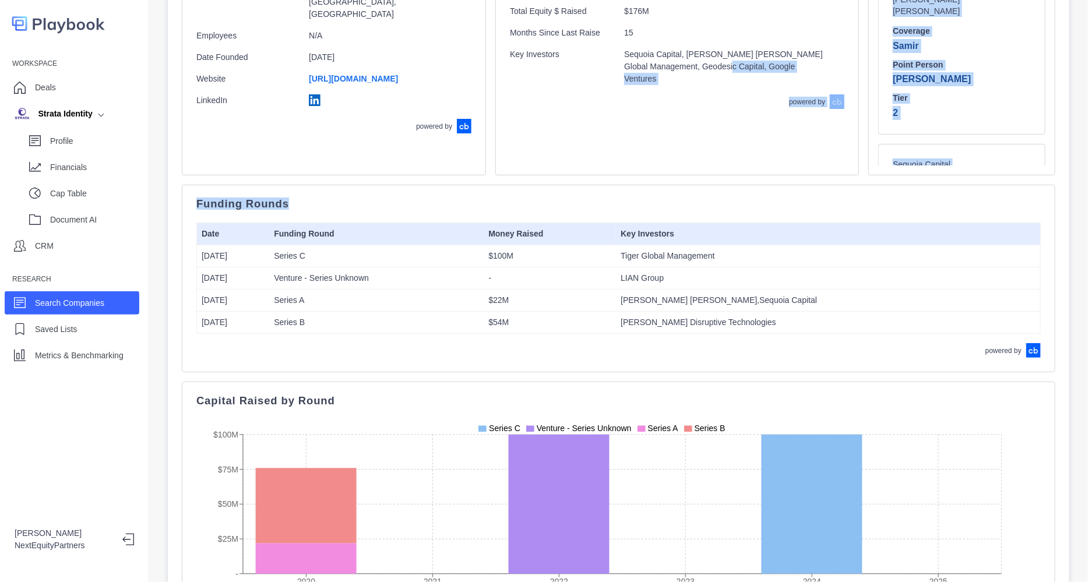
drag, startPoint x: 673, startPoint y: 368, endPoint x: 665, endPoint y: 176, distance: 191.9
click at [667, 161] on div "Company Overview HQ [GEOGRAPHIC_DATA], [US_STATE], [GEOGRAPHIC_DATA], [GEOGRAPH…" at bounding box center [619, 420] width 874 height 948
click at [665, 221] on div "Funding Rounds Date Funding Round Money Raised Key Investors [DATE] Series C $1…" at bounding box center [618, 278] width 844 height 159
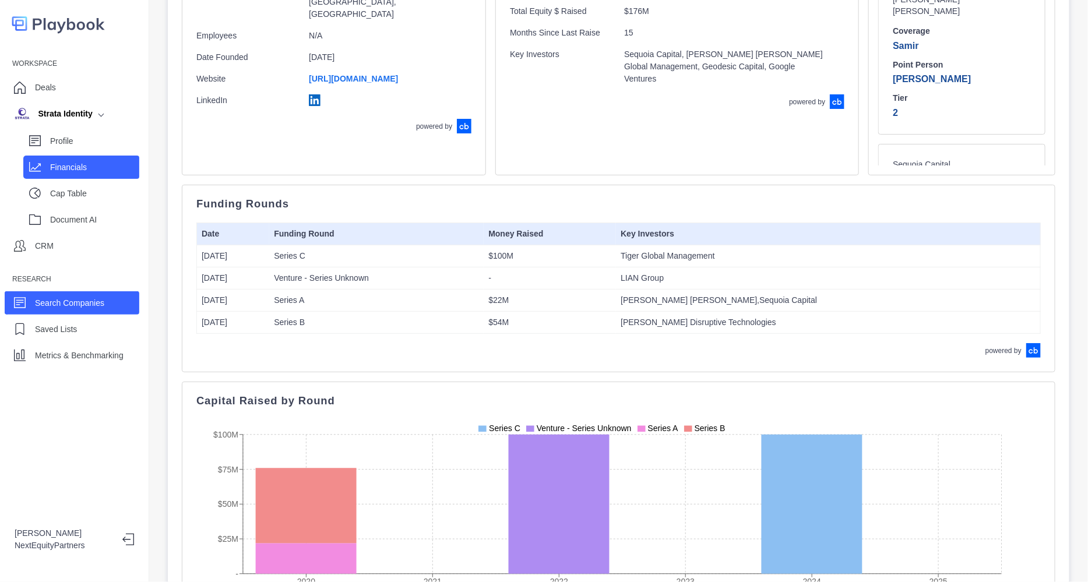
click at [118, 170] on p "Financials" at bounding box center [94, 167] width 89 height 12
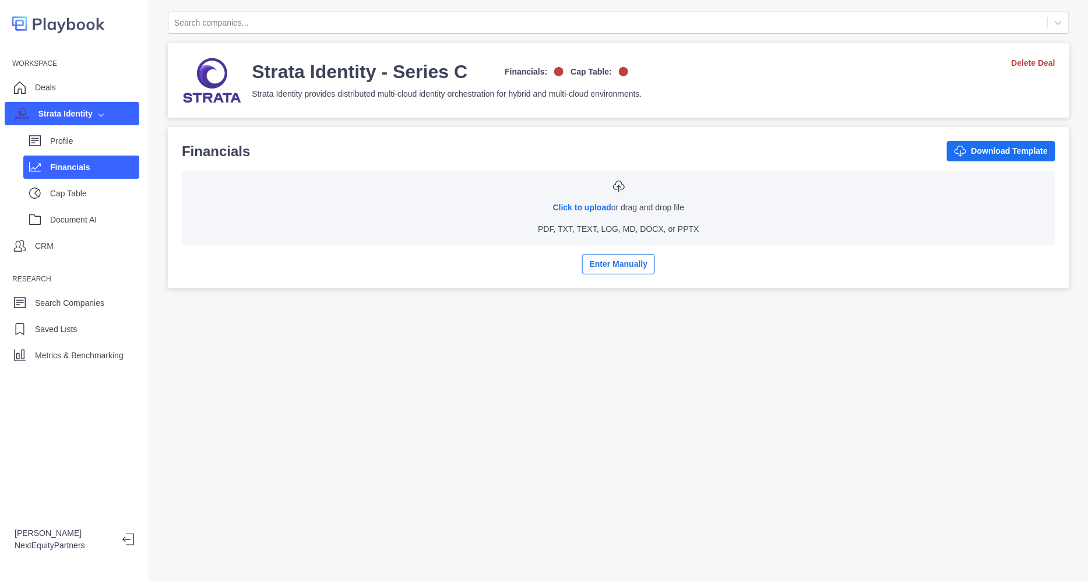
drag, startPoint x: 79, startPoint y: 89, endPoint x: 28, endPoint y: 19, distance: 86.4
click at [79, 88] on div "Deals" at bounding box center [72, 87] width 135 height 23
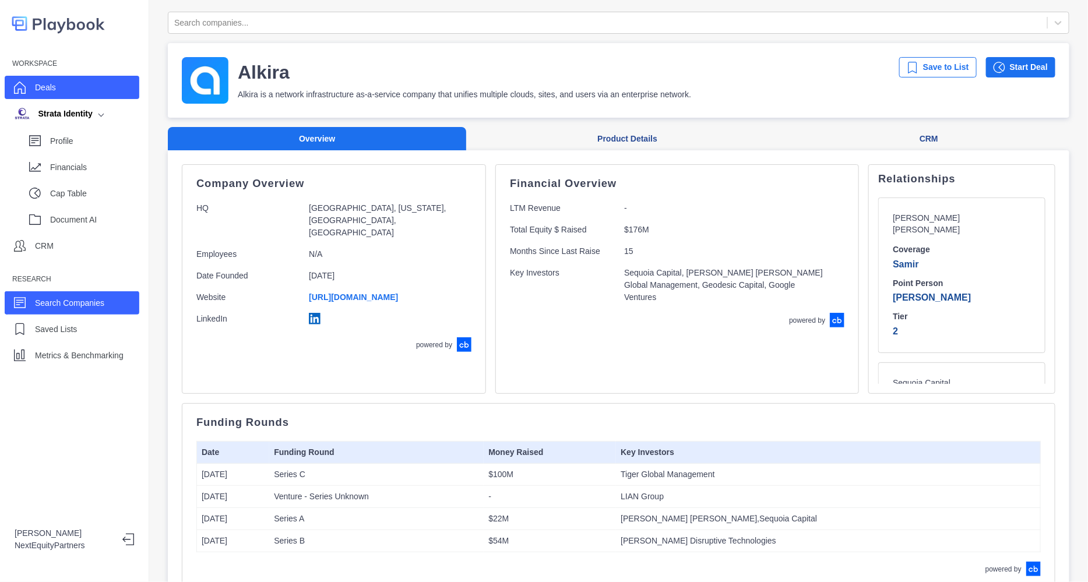
click at [82, 94] on div "Deals" at bounding box center [72, 87] width 135 height 23
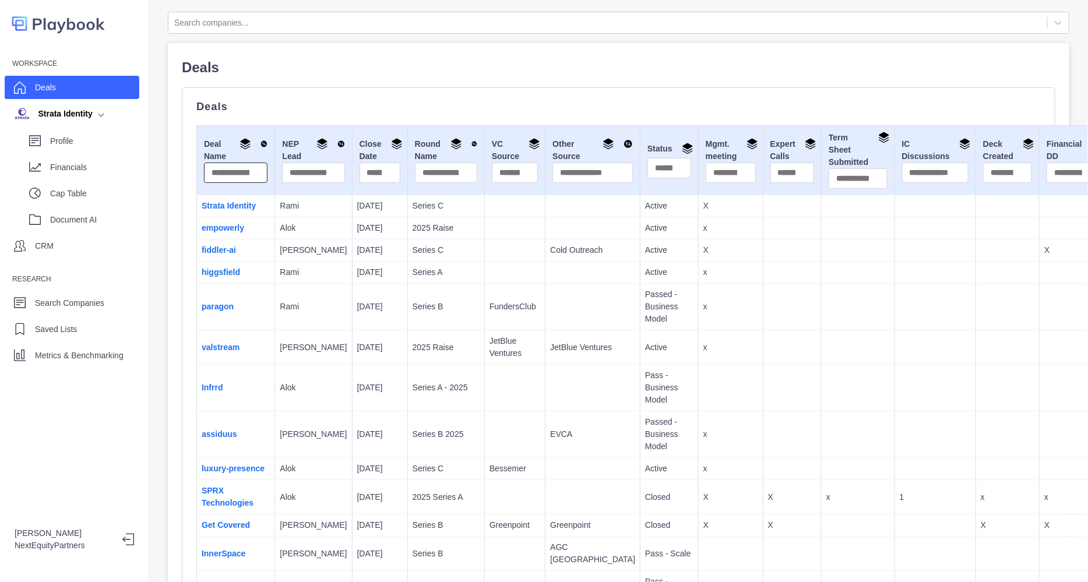
click at [215, 177] on input "text" at bounding box center [236, 173] width 64 height 20
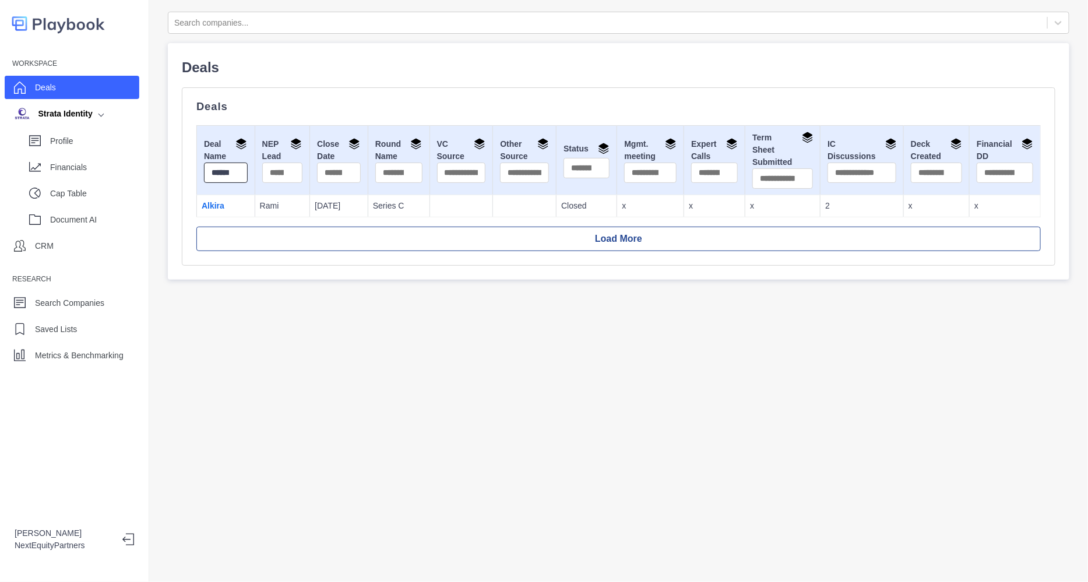
type input "******"
click at [225, 205] on td "Alkira" at bounding box center [226, 206] width 58 height 22
click at [221, 205] on link "Alkira" at bounding box center [213, 205] width 23 height 9
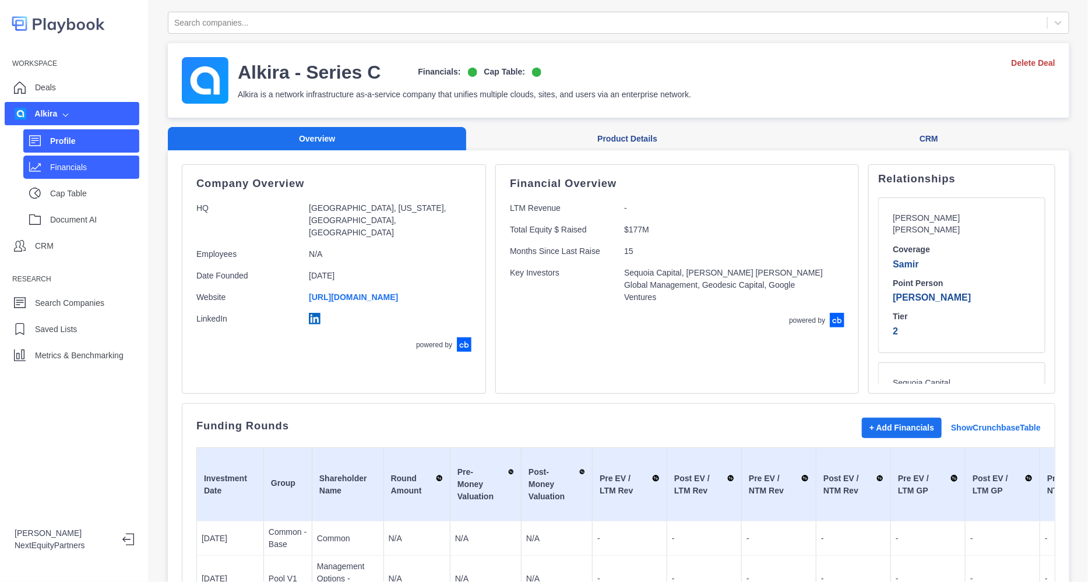
click at [86, 169] on p "Financials" at bounding box center [94, 167] width 89 height 12
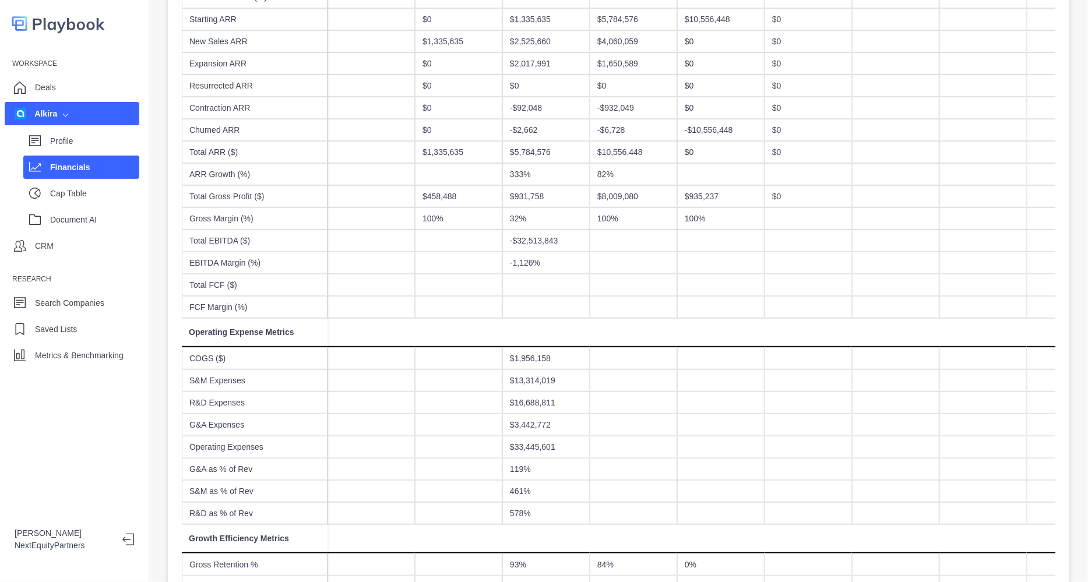
scroll to position [291, 0]
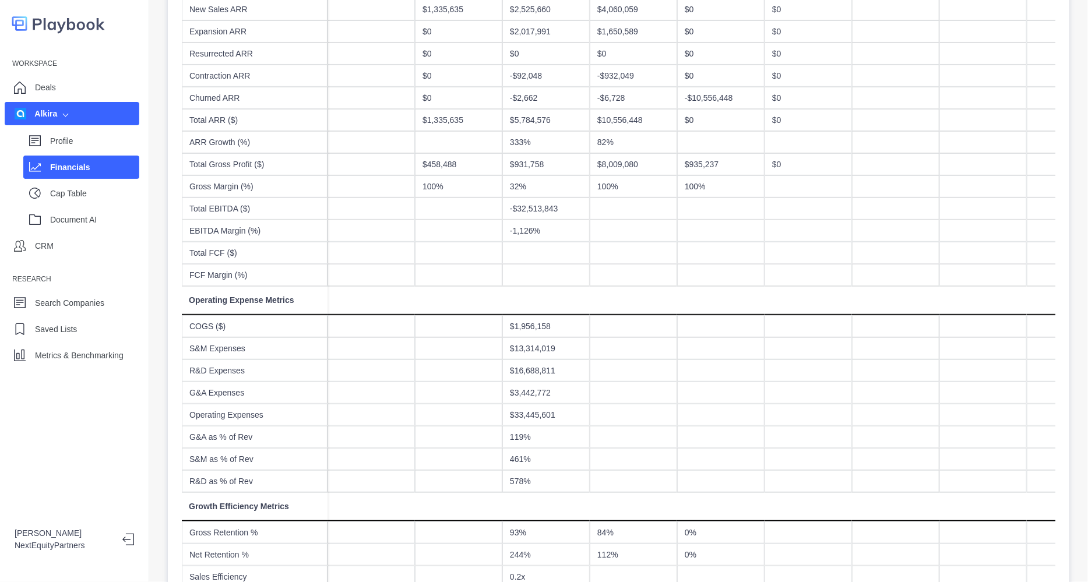
click at [94, 156] on div "Financials" at bounding box center [81, 167] width 116 height 23
click at [93, 140] on p "Profile" at bounding box center [94, 141] width 89 height 12
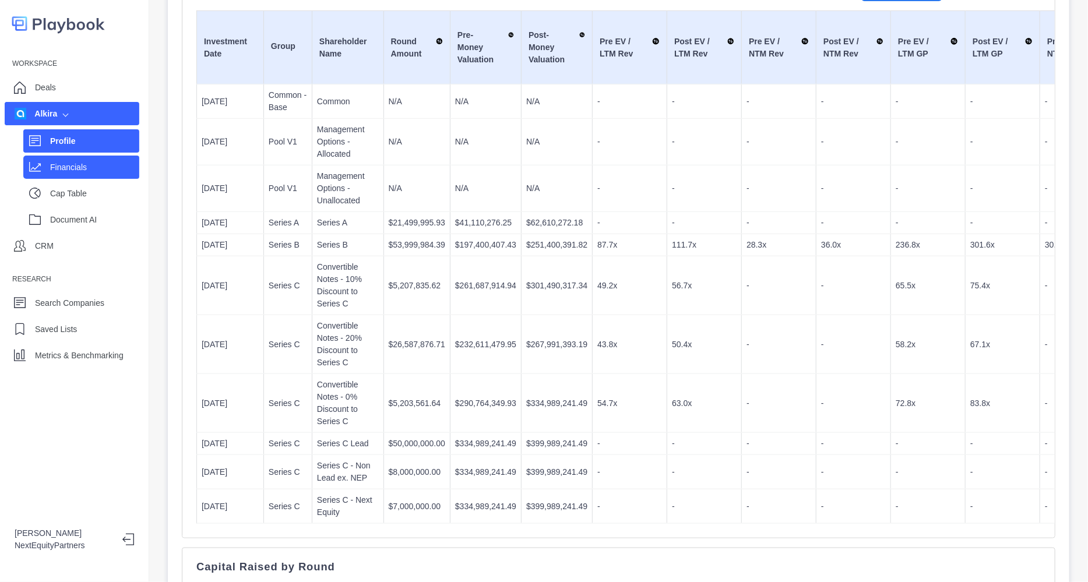
click at [70, 167] on p "Financials" at bounding box center [94, 167] width 89 height 12
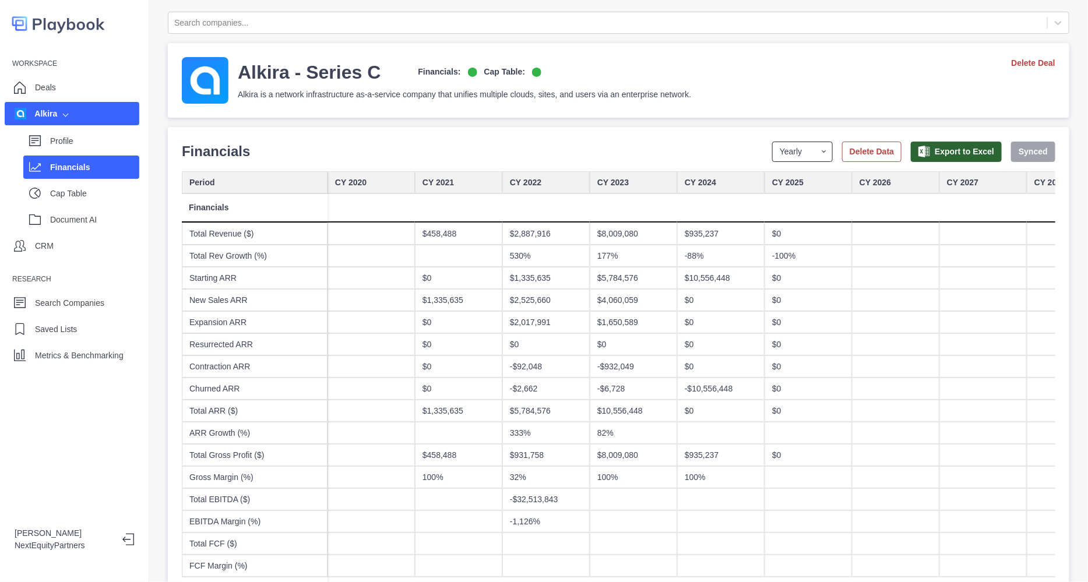
drag, startPoint x: 787, startPoint y: 152, endPoint x: 785, endPoint y: 160, distance: 8.9
click at [787, 152] on select "Yearly Quarterly Monthly NTM LTM" at bounding box center [802, 152] width 61 height 20
select select "monthly"
click at [772, 142] on select "Yearly Quarterly Monthly NTM LTM" at bounding box center [802, 152] width 61 height 20
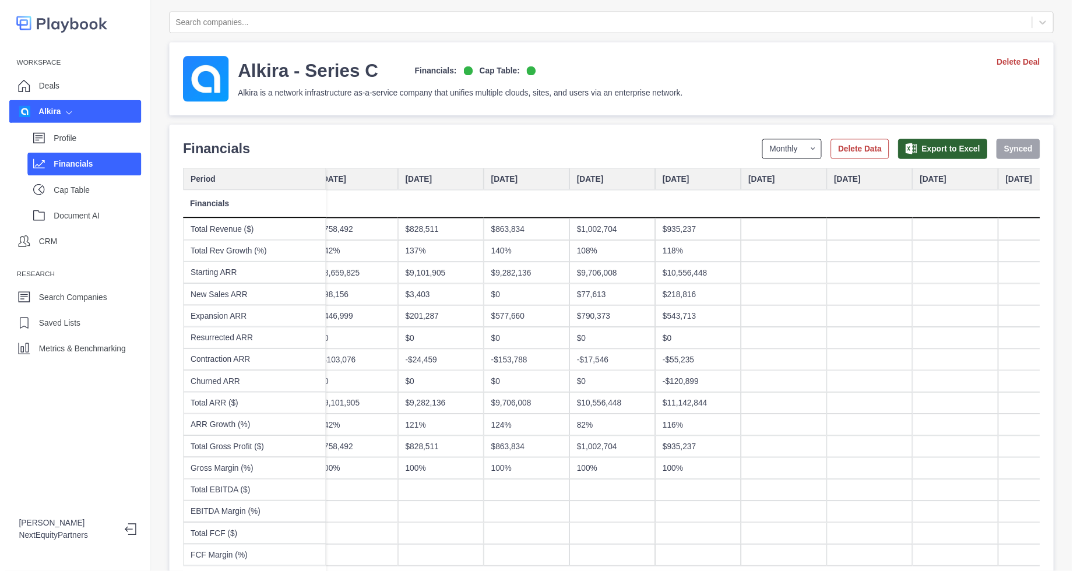
scroll to position [0, 4151]
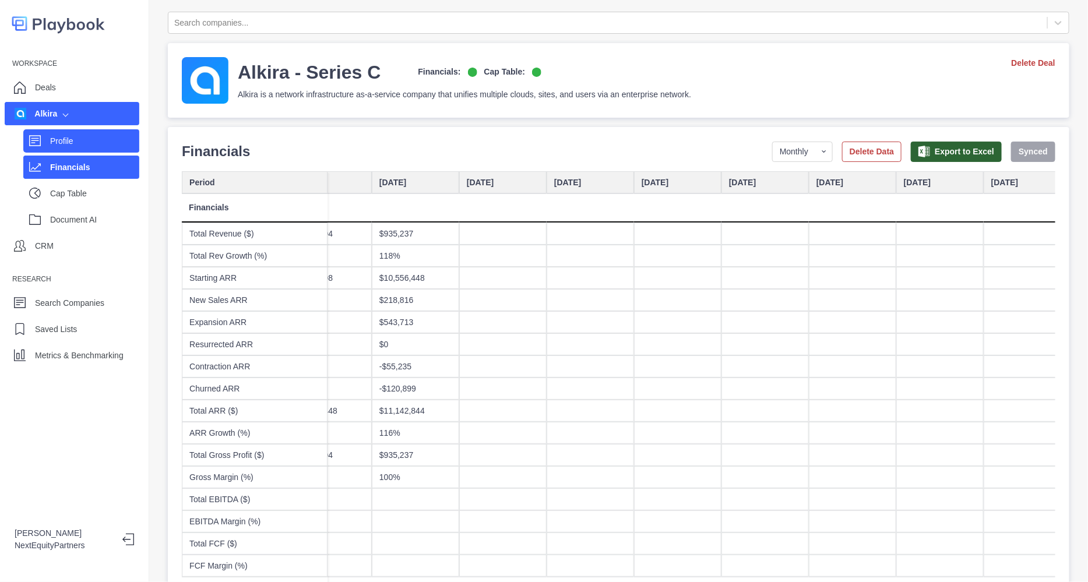
click at [75, 142] on p "Profile" at bounding box center [94, 141] width 89 height 12
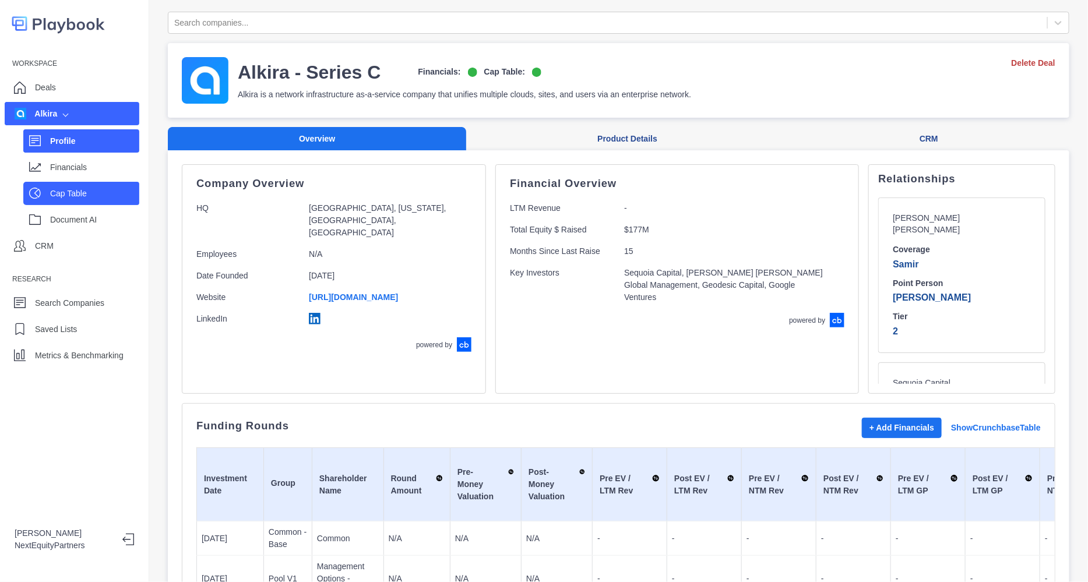
click at [71, 195] on p "Cap Table" at bounding box center [94, 194] width 89 height 12
select select "SHARE_HOLDER_TYPE_COMMON"
select select "SHARE_HOLDER_TYPE_OPTION"
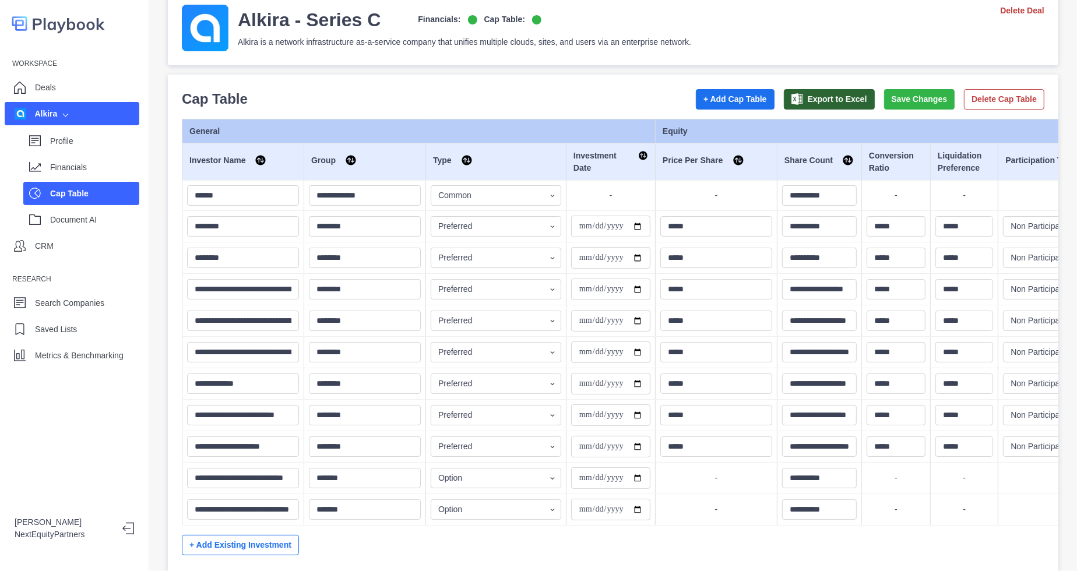
scroll to position [90, 0]
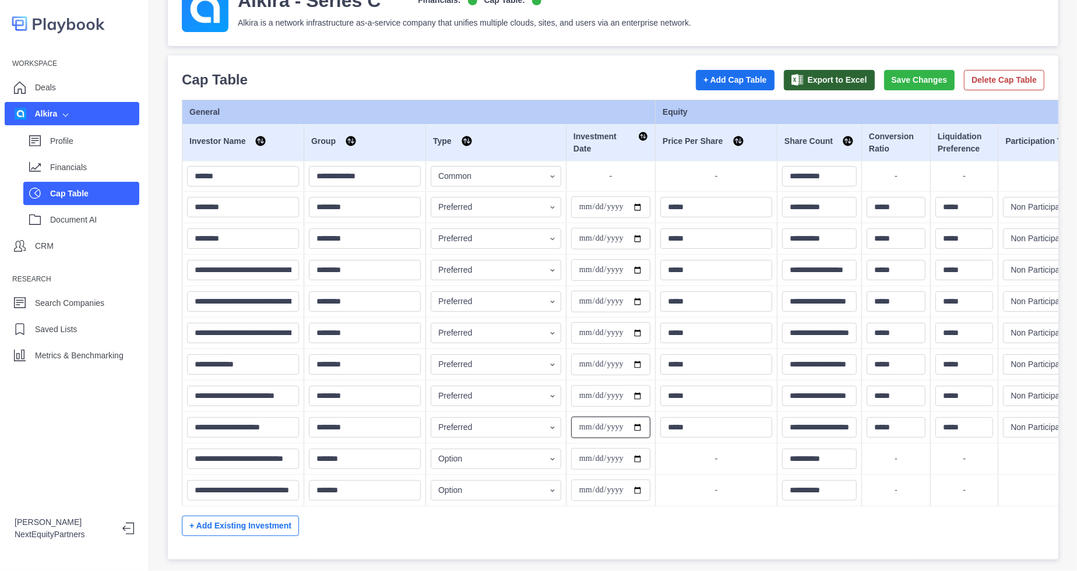
click at [580, 417] on input "**********" at bounding box center [610, 428] width 79 height 22
type input "**********"
click at [583, 448] on input "**********" at bounding box center [610, 459] width 79 height 22
click at [580, 480] on input "**********" at bounding box center [610, 491] width 79 height 22
click at [582, 385] on input "**********" at bounding box center [610, 396] width 79 height 22
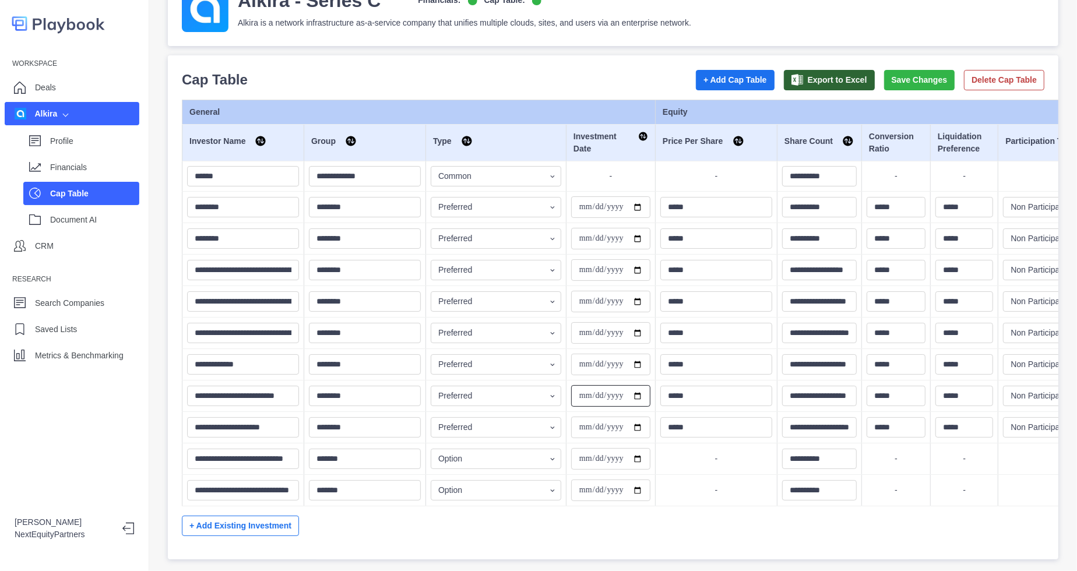
type input "**********"
click at [583, 354] on input "**********" at bounding box center [610, 365] width 79 height 22
type input "**********"
click at [886, 70] on button "Save Changes" at bounding box center [919, 80] width 71 height 20
click at [79, 139] on p "Profile" at bounding box center [94, 141] width 89 height 12
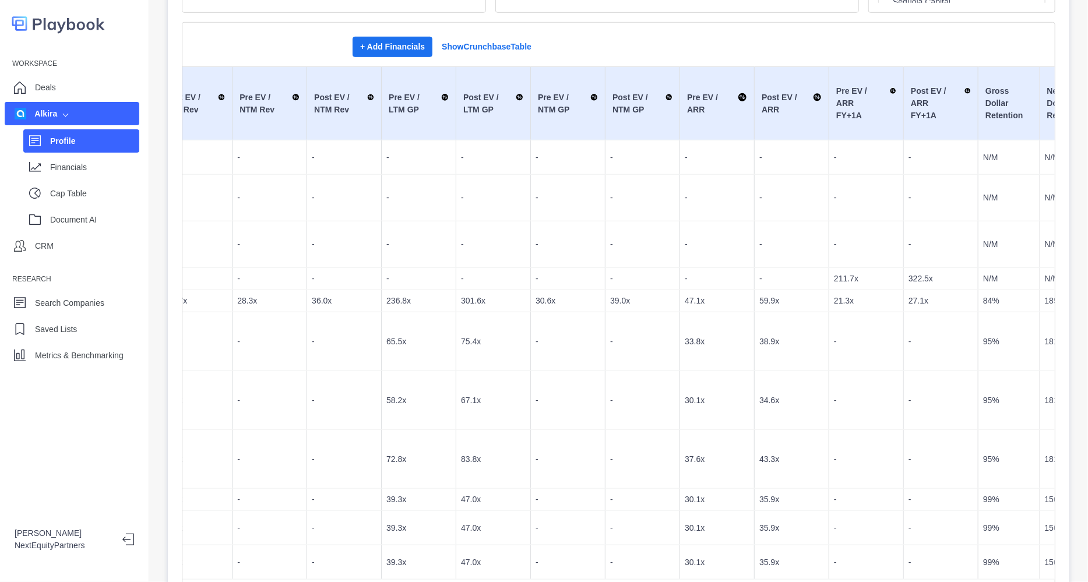
scroll to position [527, 0]
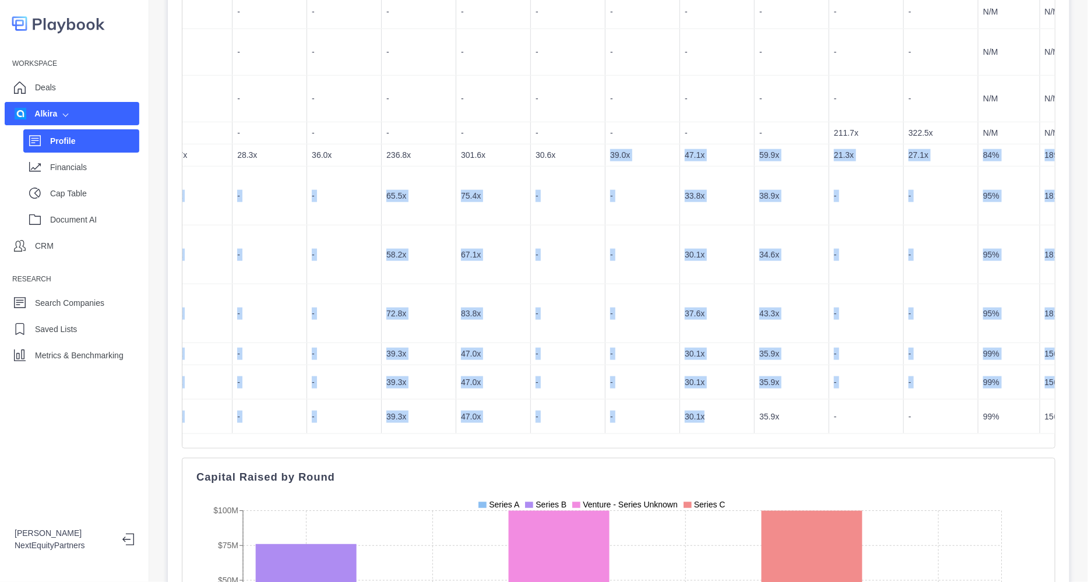
drag, startPoint x: 691, startPoint y: 420, endPoint x: 630, endPoint y: 315, distance: 121.6
click at [545, 159] on tbody "1/1/2017 Common - Base Common N/A N/A N/A - - - - - - - - - - - - N/M N/M N/M -…" at bounding box center [648, 214] width 1920 height 439
click at [680, 361] on td "30.1x" at bounding box center [717, 354] width 75 height 22
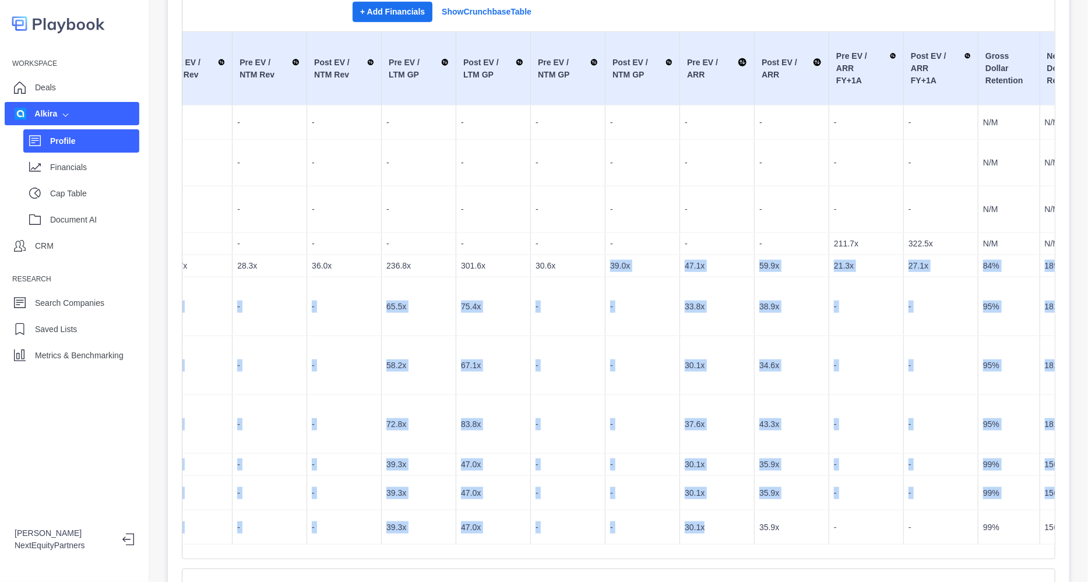
scroll to position [308, 0]
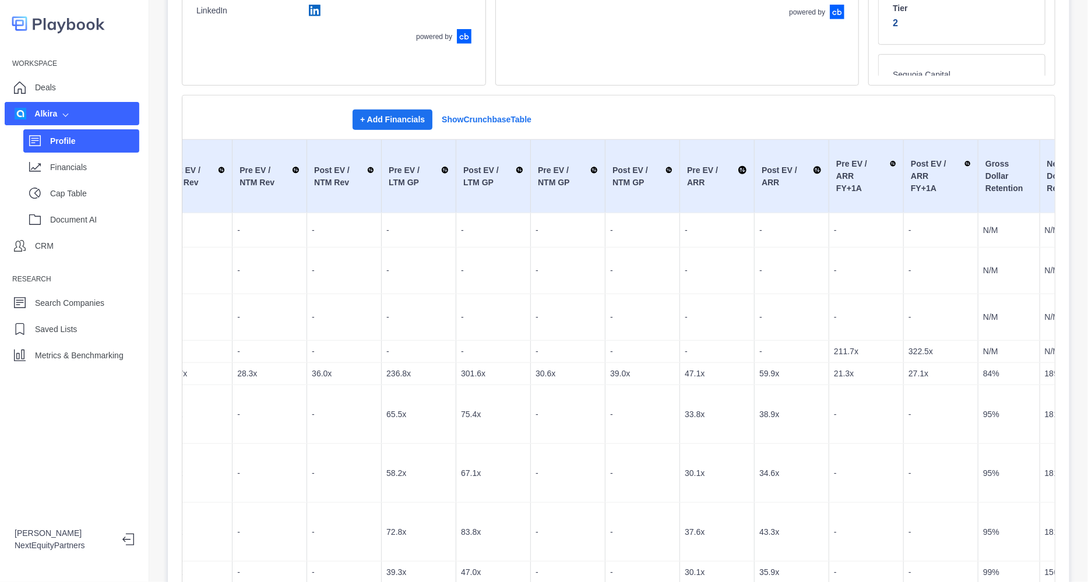
click at [685, 356] on p "-" at bounding box center [717, 352] width 65 height 12
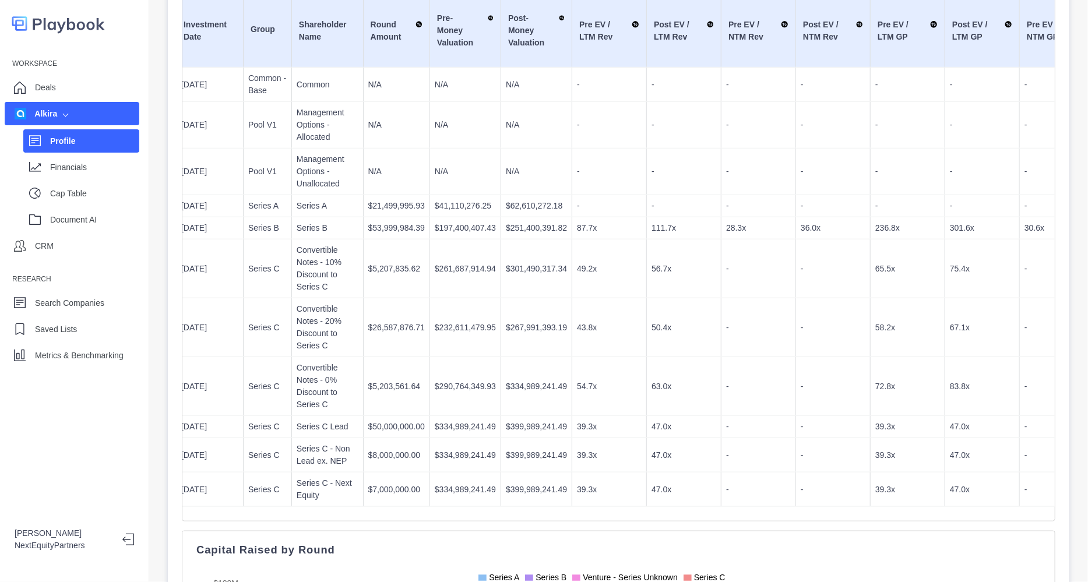
scroll to position [0, 0]
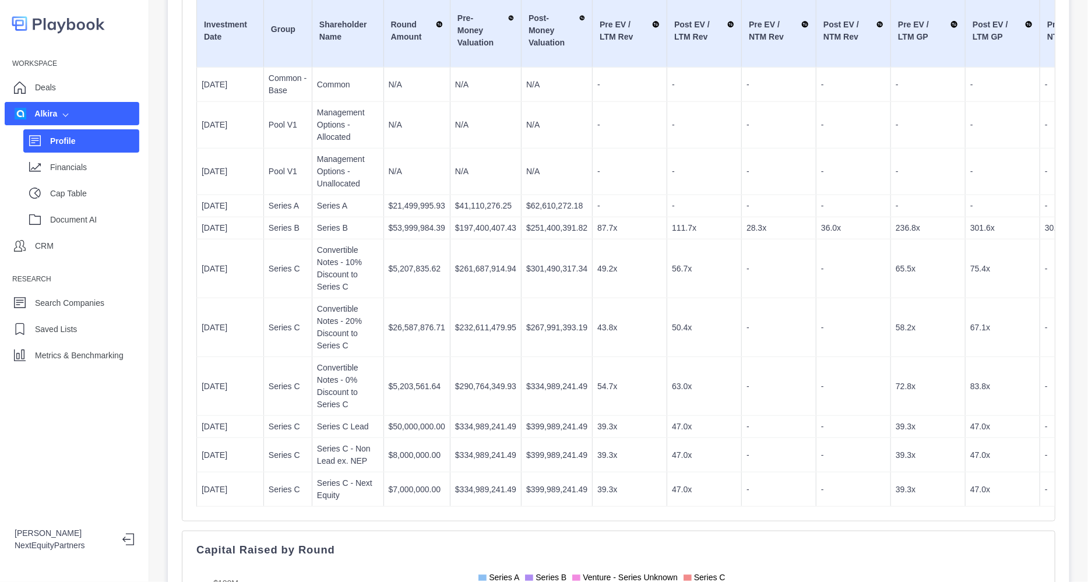
click at [530, 488] on p "$399,989,241.49" at bounding box center [556, 490] width 61 height 12
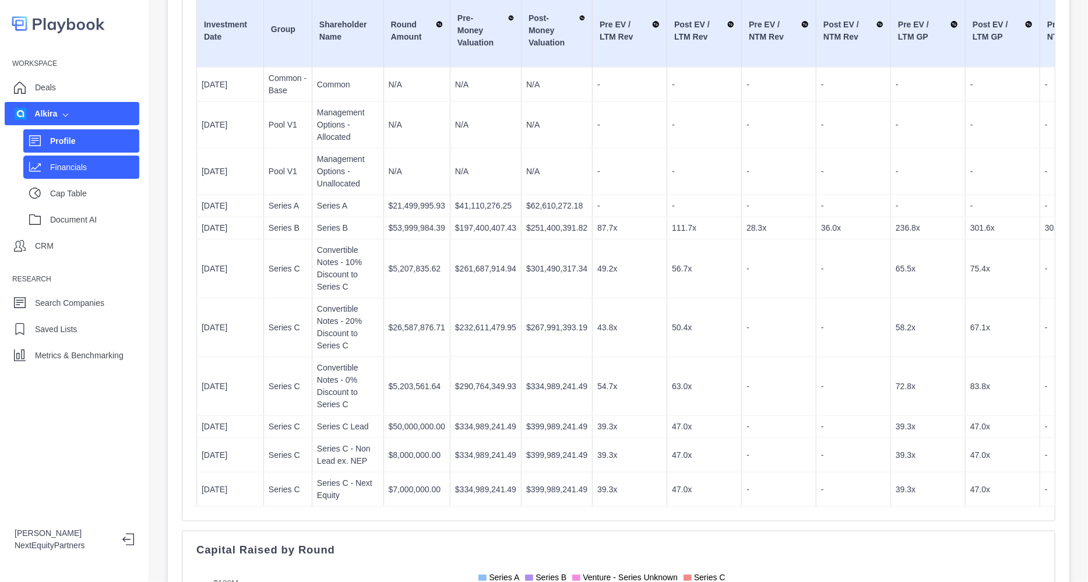
click at [67, 168] on p "Financials" at bounding box center [94, 167] width 89 height 12
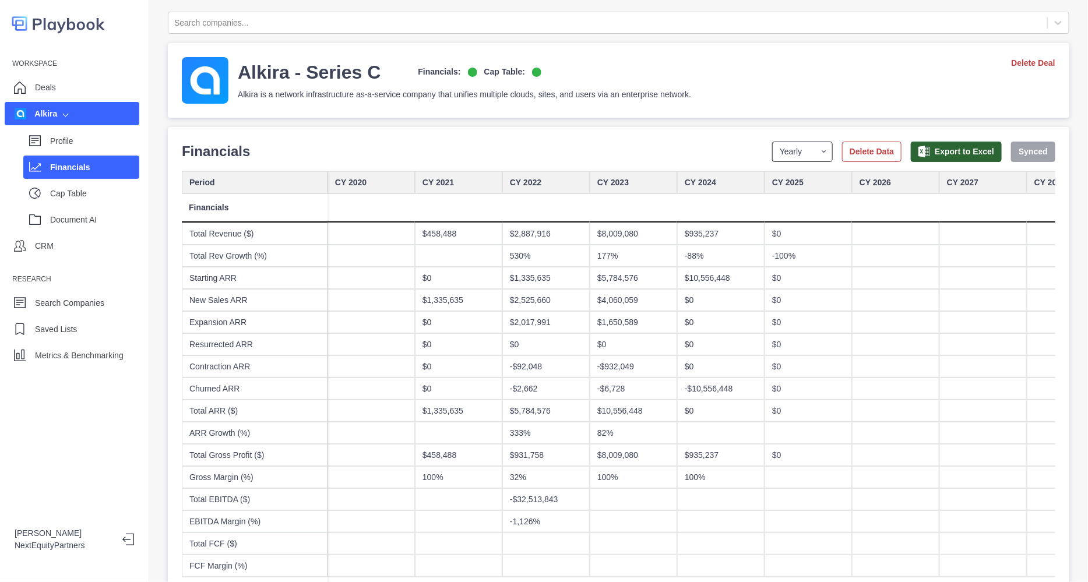
click at [772, 153] on select "Yearly Quarterly Monthly NTM LTM" at bounding box center [802, 152] width 61 height 20
select select "quarterly"
click at [772, 142] on select "Yearly Quarterly Monthly NTM LTM" at bounding box center [802, 152] width 61 height 20
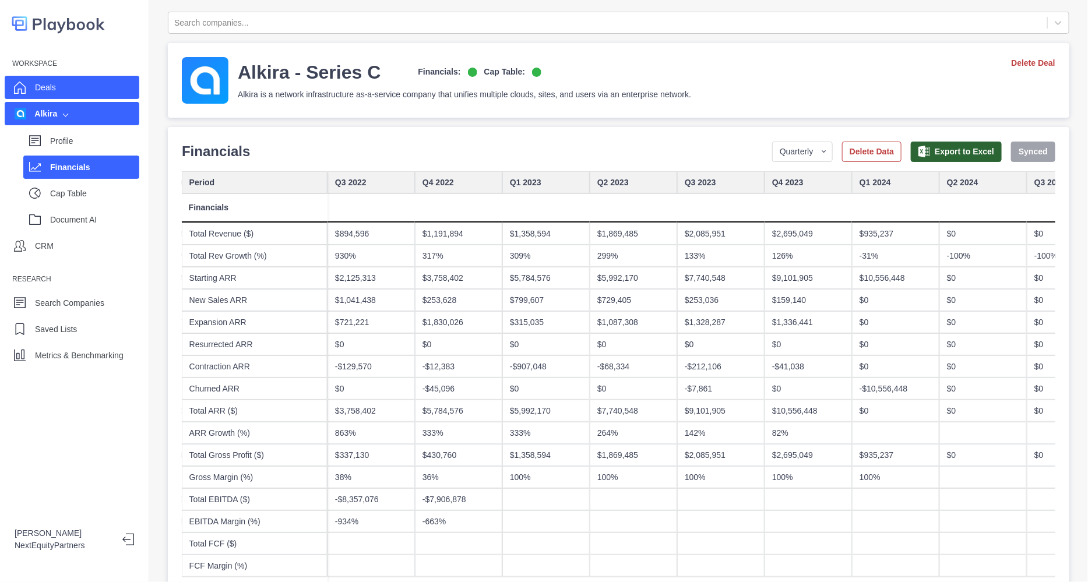
click at [73, 87] on div "Deals" at bounding box center [72, 87] width 135 height 23
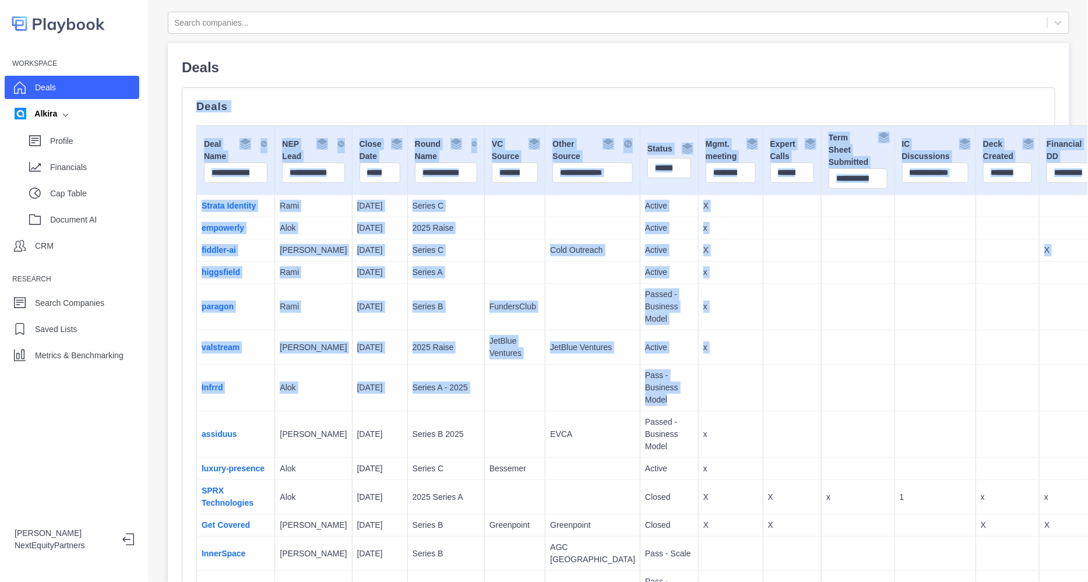
drag, startPoint x: 546, startPoint y: 67, endPoint x: 829, endPoint y: 403, distance: 439.2
click at [894, 403] on td at bounding box center [934, 388] width 81 height 47
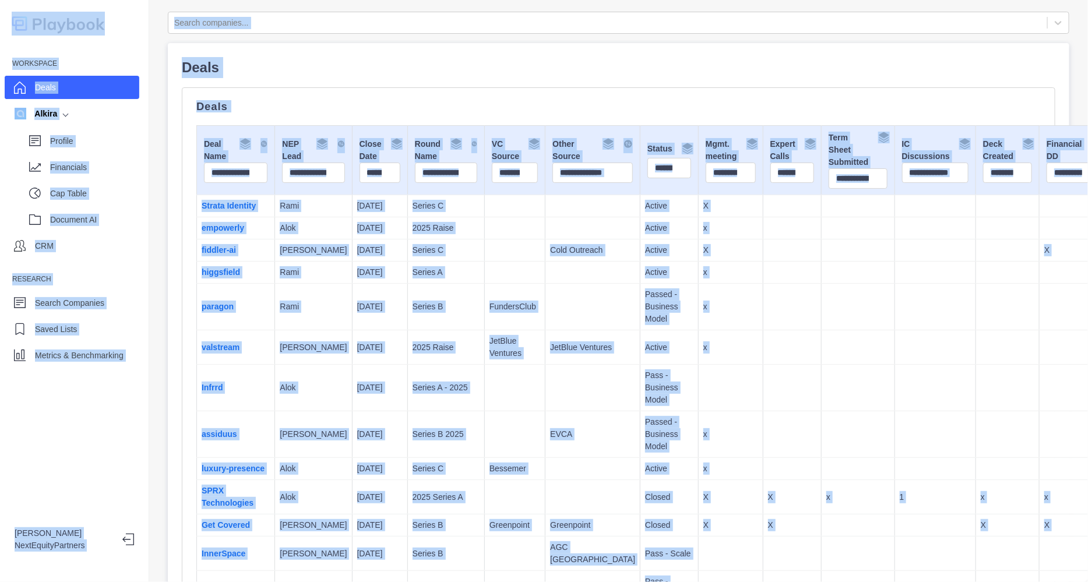
click at [894, 403] on td at bounding box center [934, 388] width 81 height 47
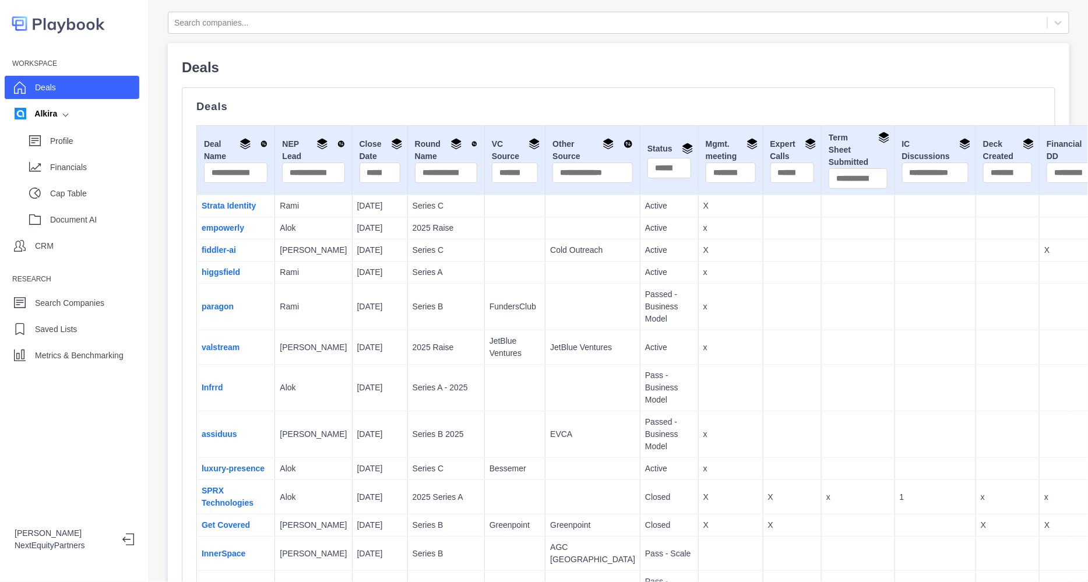
click at [698, 325] on td "x" at bounding box center [730, 307] width 65 height 47
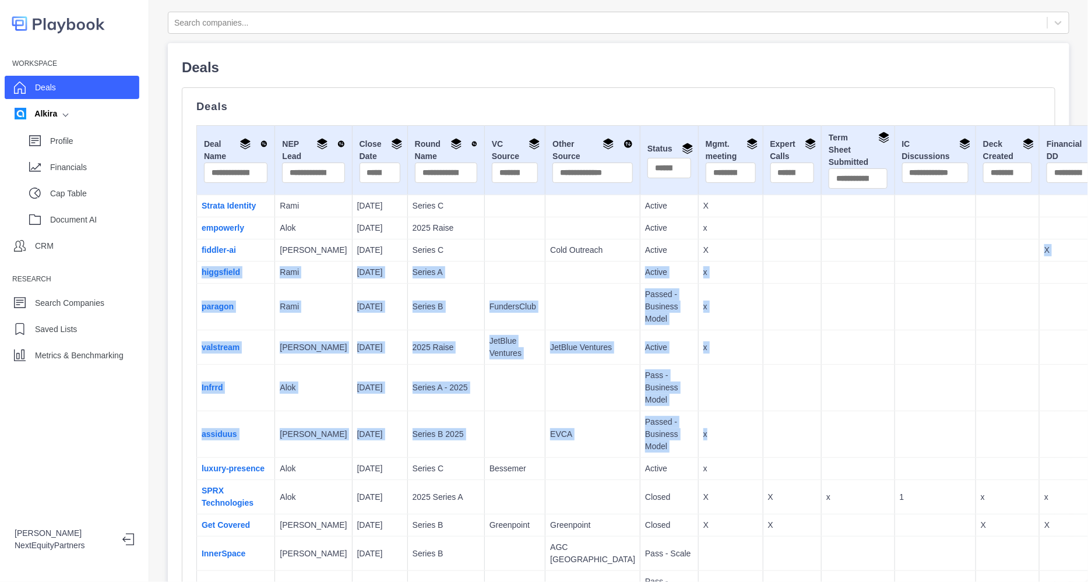
drag, startPoint x: 678, startPoint y: 410, endPoint x: 654, endPoint y: 244, distance: 167.8
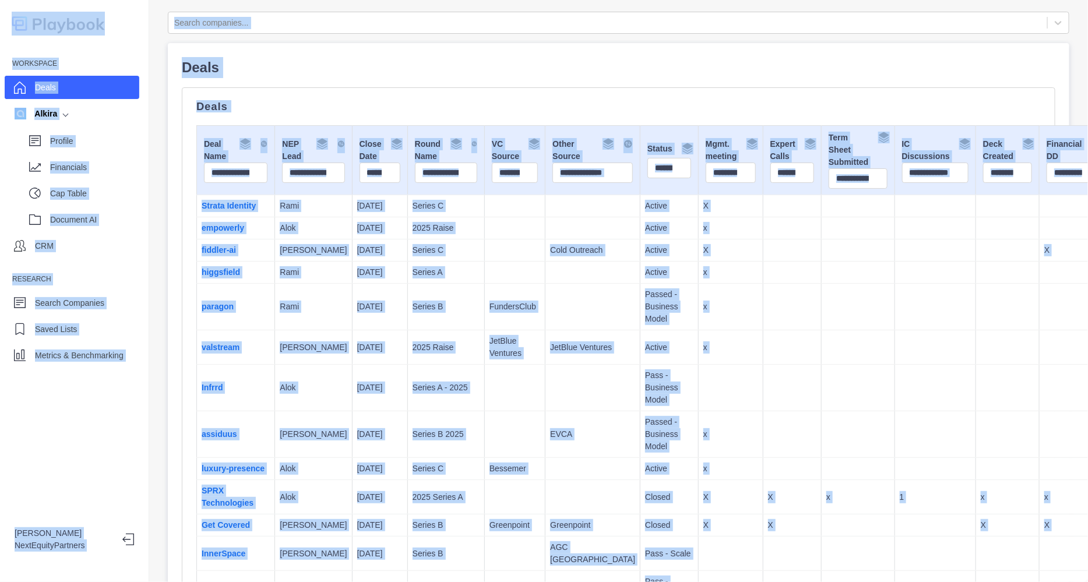
copy body "Workspace Deals Alkira Profile Financials Cap Table Document AI CRM Research Se…"
click at [703, 313] on p "x" at bounding box center [730, 307] width 55 height 12
click at [703, 279] on p "x" at bounding box center [730, 272] width 55 height 12
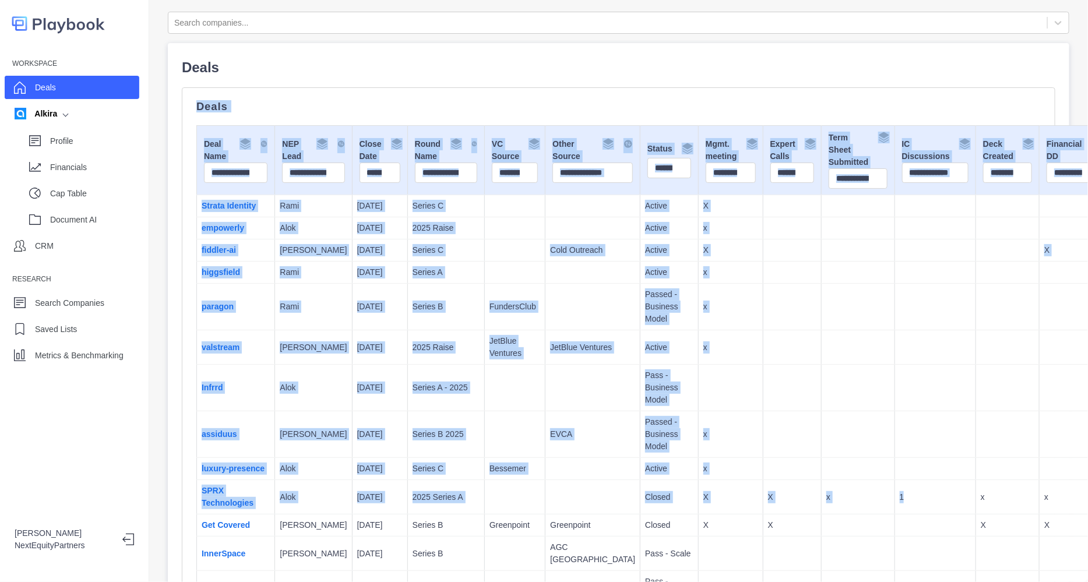
drag, startPoint x: 461, startPoint y: 66, endPoint x: 833, endPoint y: 517, distance: 585.3
click at [894, 409] on td at bounding box center [934, 388] width 81 height 47
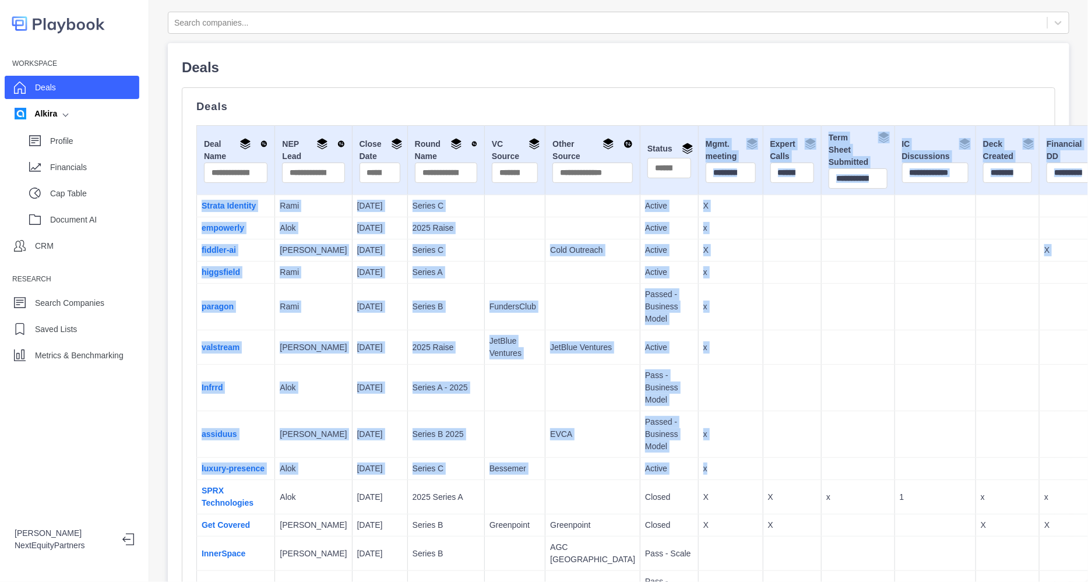
drag, startPoint x: 775, startPoint y: 413, endPoint x: 642, endPoint y: 104, distance: 336.2
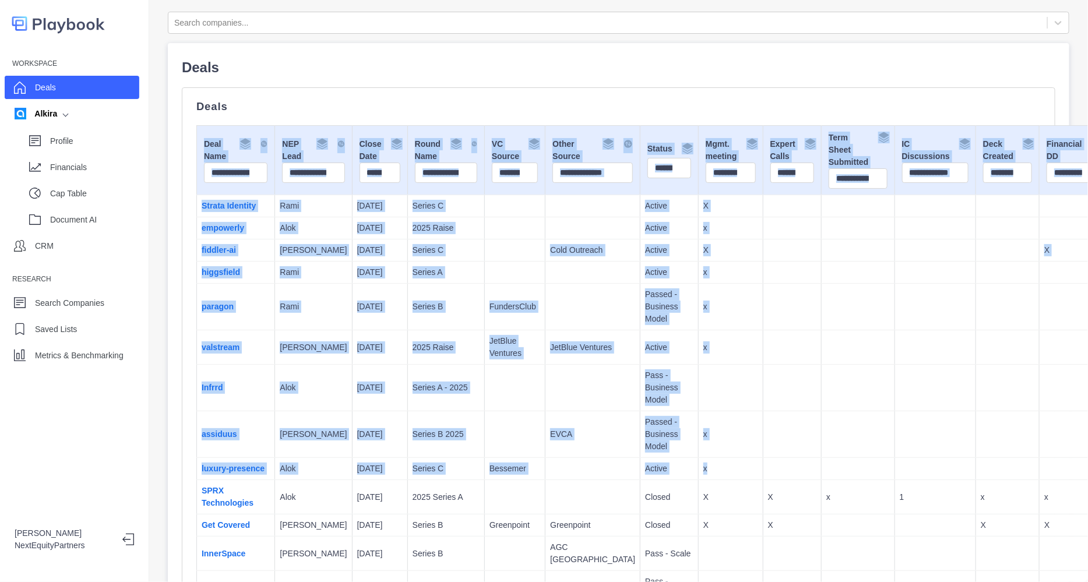
click at [763, 303] on td at bounding box center [792, 307] width 59 height 47
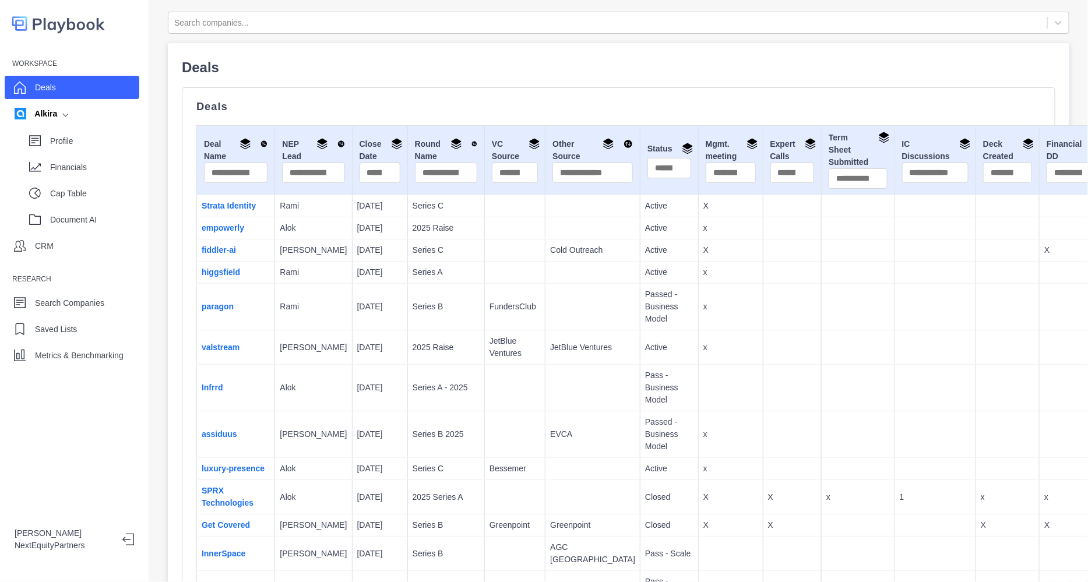
click at [117, 371] on div "Workspace Deals Alkira Profile Financials Cap Table Document AI CRM Research Se…" at bounding box center [74, 291] width 149 height 582
click at [118, 357] on p "Metrics & Benchmarking" at bounding box center [79, 356] width 89 height 12
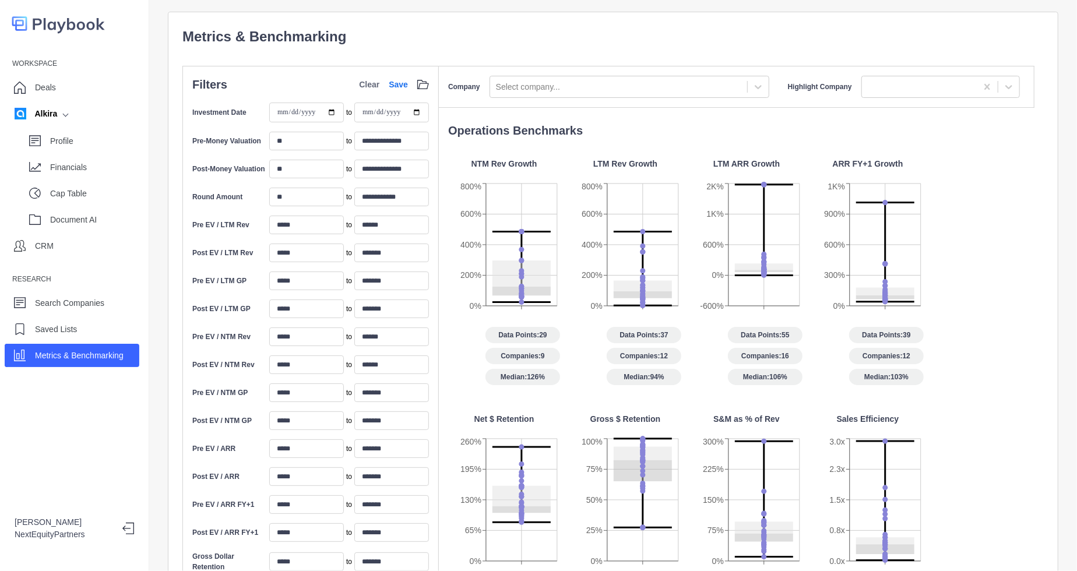
drag, startPoint x: 500, startPoint y: 43, endPoint x: 758, endPoint y: 459, distance: 489.7
click at [766, 489] on div "**********" at bounding box center [612, 451] width 861 height 851
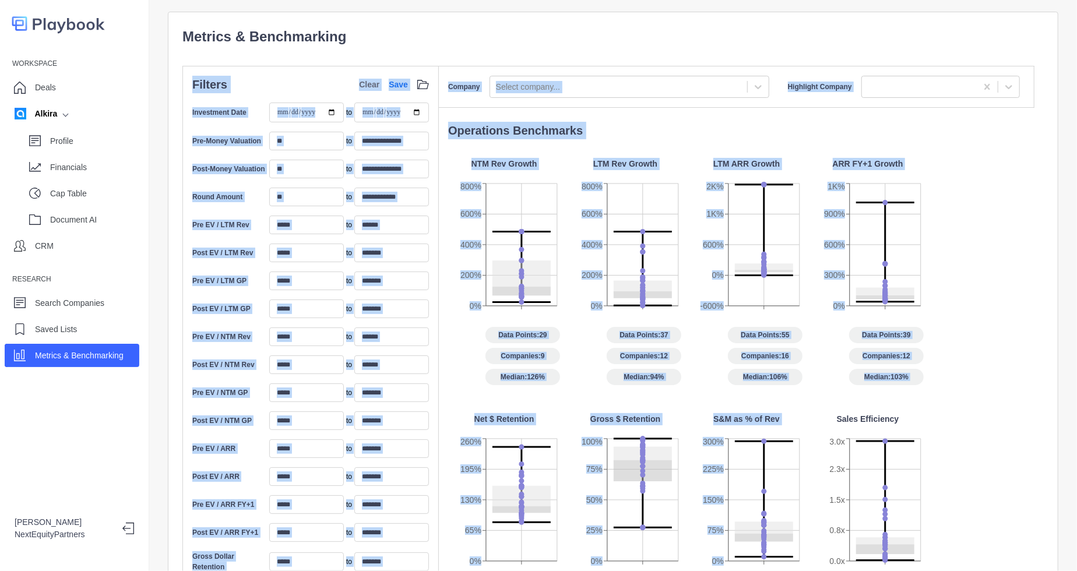
click at [515, 45] on p "Metrics & Benchmarking" at bounding box center [612, 36] width 861 height 21
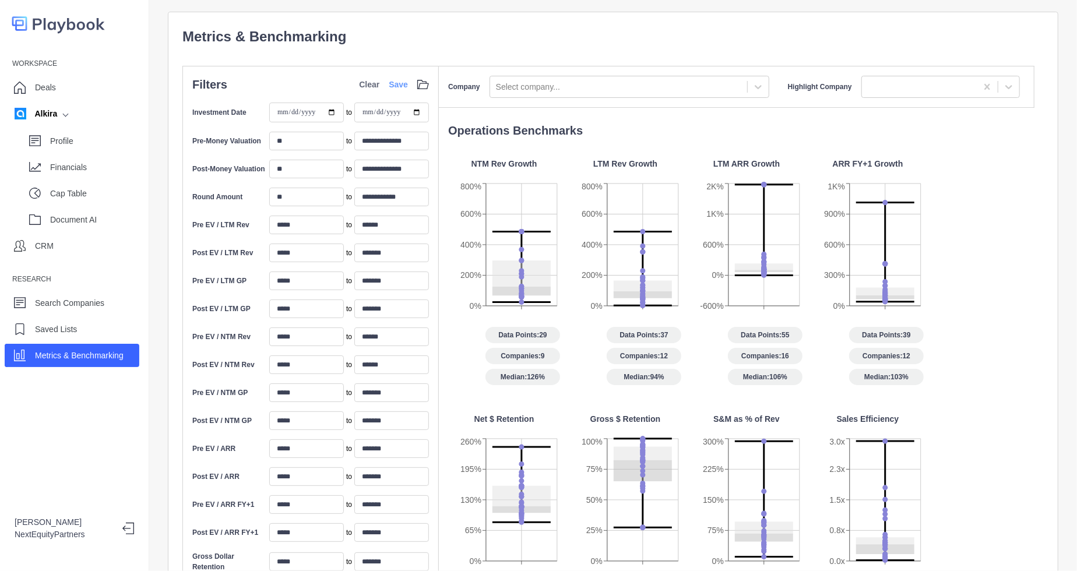
click at [402, 86] on link "Save" at bounding box center [398, 85] width 19 height 12
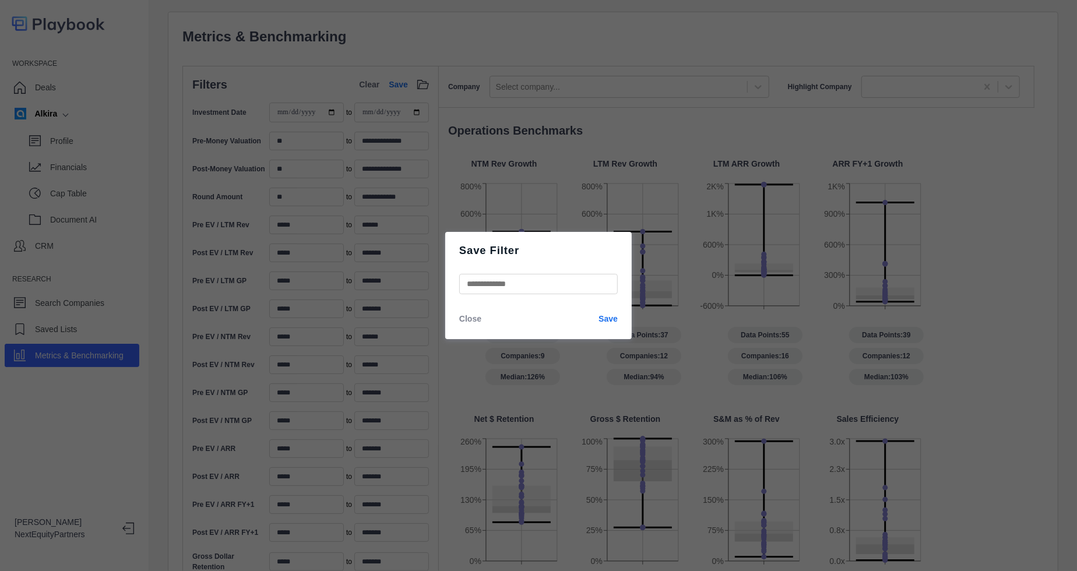
click at [472, 321] on p "Close" at bounding box center [470, 319] width 22 height 12
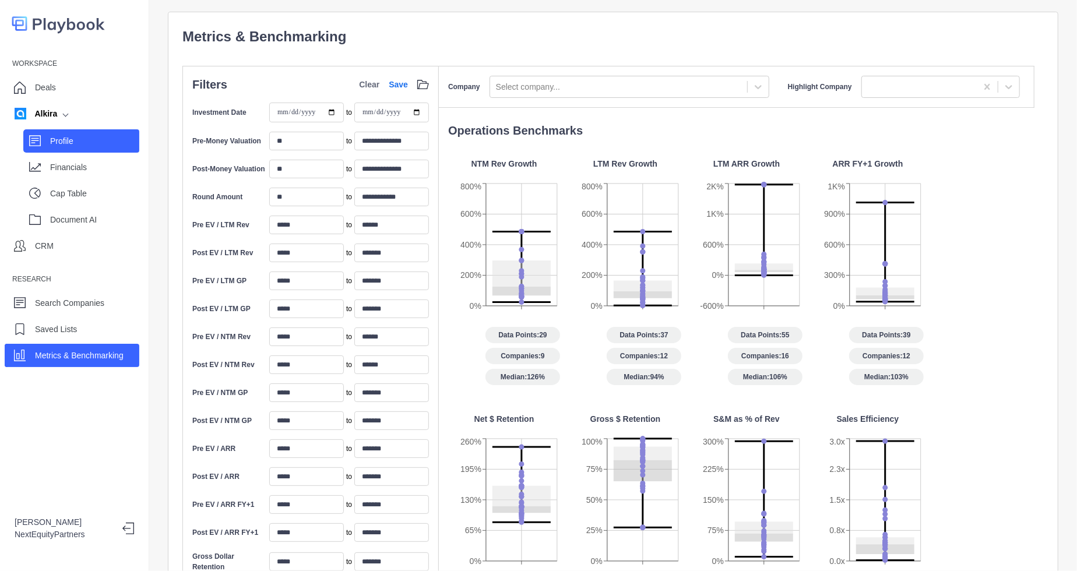
click at [61, 149] on div "Profile" at bounding box center [94, 140] width 89 height 17
